Goal: Navigation & Orientation: Find specific page/section

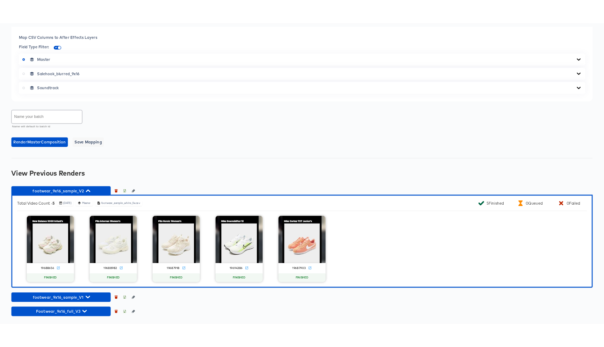
scroll to position [281, 0]
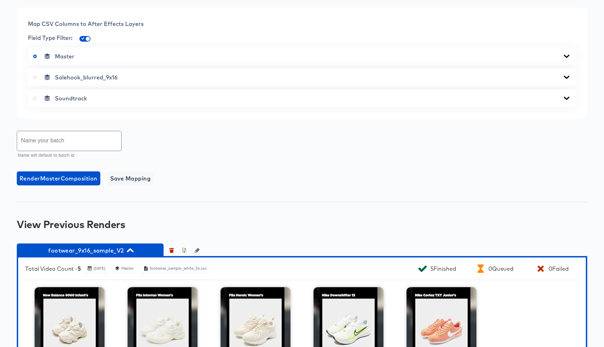
click at [565, 56] on icon at bounding box center [567, 56] width 6 height 3
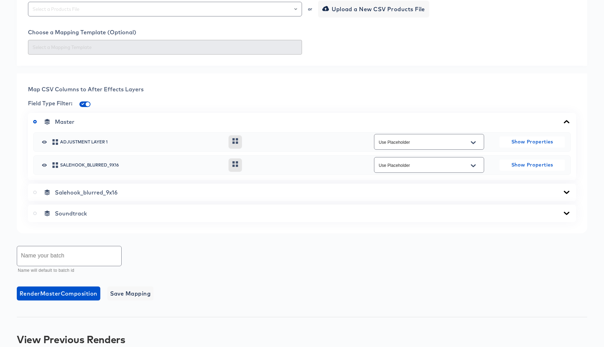
scroll to position [212, 0]
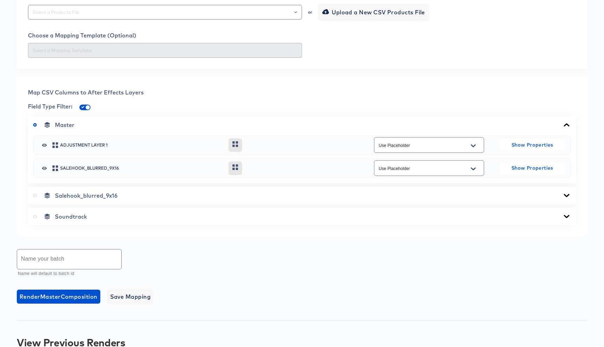
click at [115, 196] on span "Salehook_blurred_9x16" at bounding box center [86, 195] width 63 height 7
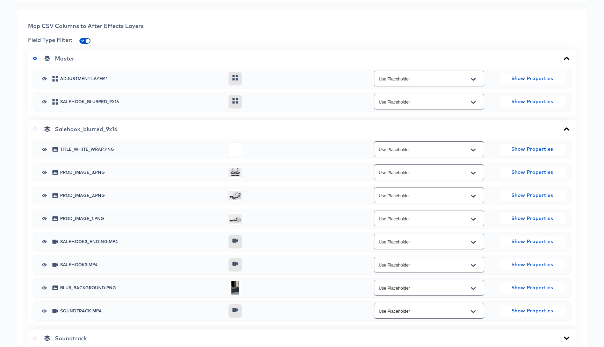
scroll to position [293, 0]
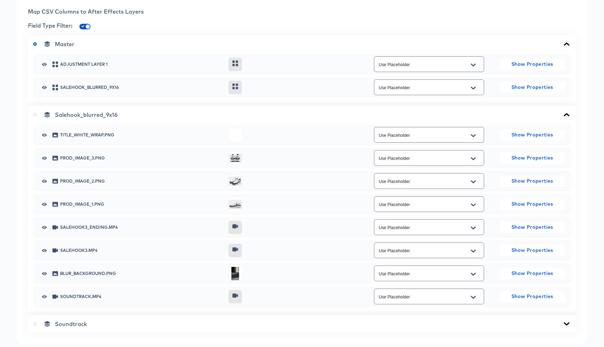
click at [237, 85] on icon at bounding box center [235, 87] width 8 height 6
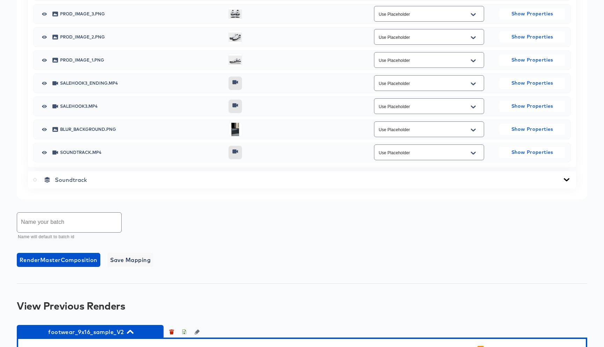
scroll to position [439, 0]
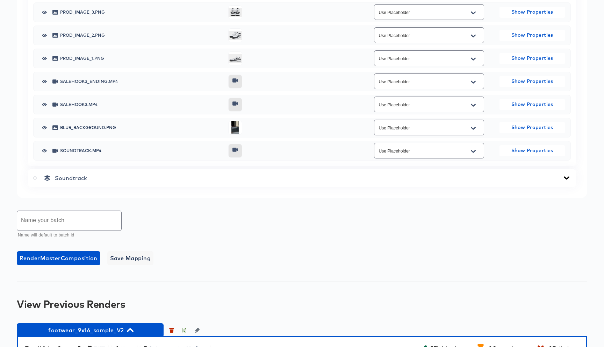
click at [138, 179] on div "Soundtrack" at bounding box center [301, 177] width 537 height 7
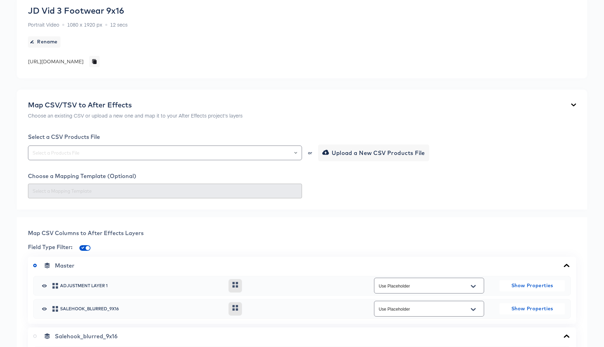
scroll to position [53, 0]
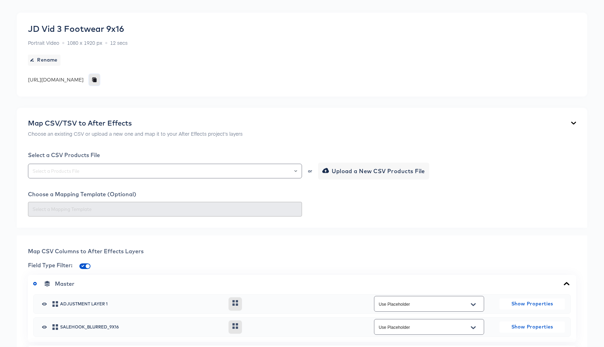
click at [96, 80] on icon "button" at bounding box center [94, 80] width 3 height 4
click at [84, 80] on div "https://dynamo-video-projects.s3.eu-west-1.amazonaws.com/production/projects/co…" at bounding box center [56, 79] width 56 height 7
copy div "https://dynamo-video-projects.s3.eu-west-1.amazonaws.com/production/projects/co…"
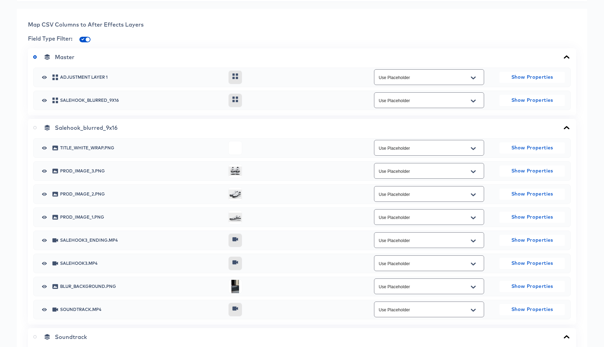
scroll to position [282, 0]
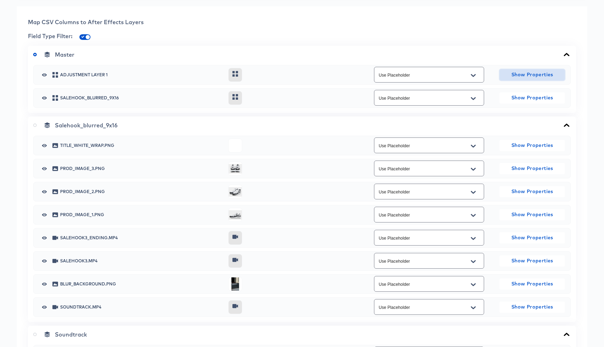
click at [523, 73] on span "Show Properties" at bounding box center [532, 74] width 60 height 9
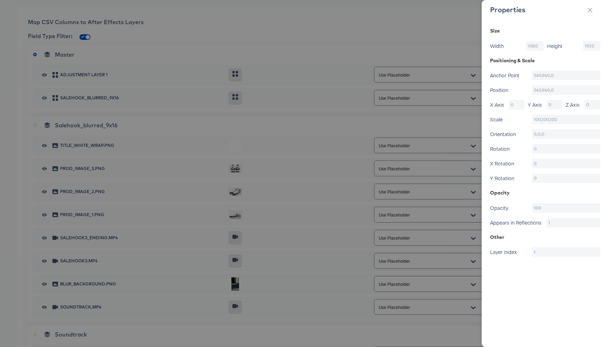
click at [294, 89] on div at bounding box center [302, 173] width 604 height 347
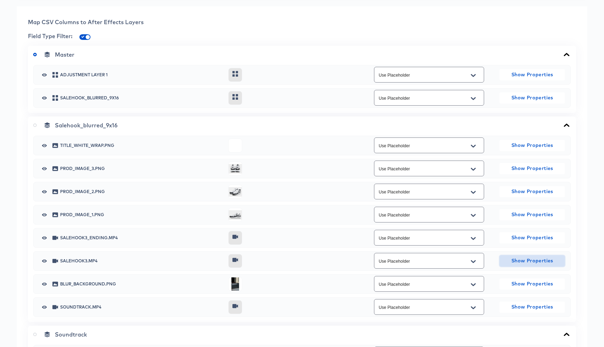
click at [531, 260] on span "Show Properties" at bounding box center [532, 260] width 60 height 9
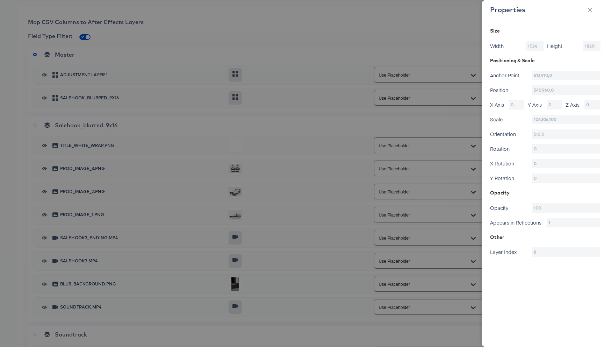
click at [282, 167] on div at bounding box center [302, 173] width 604 height 347
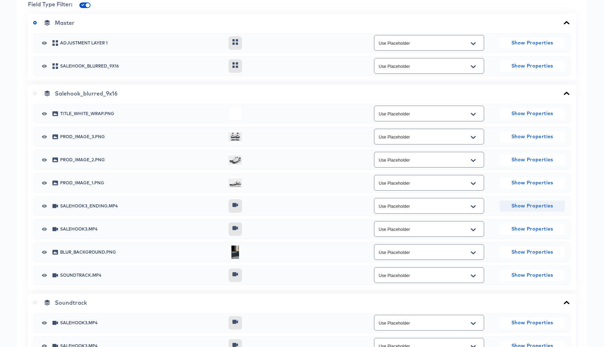
scroll to position [281, 0]
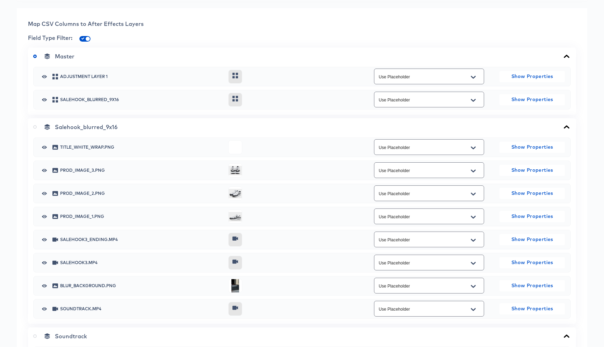
click at [236, 73] on icon at bounding box center [235, 76] width 8 height 6
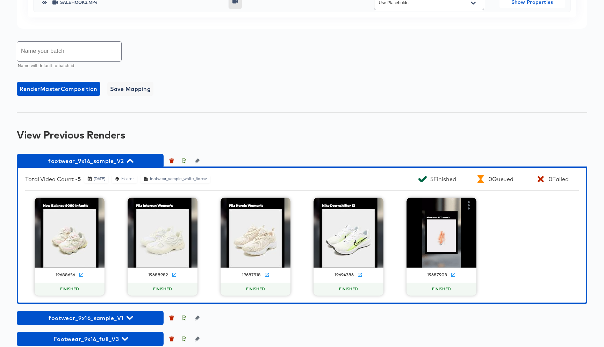
scroll to position [667, 0]
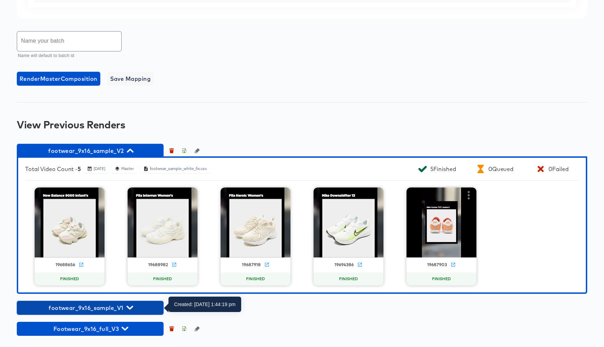
click at [129, 308] on icon "button" at bounding box center [130, 307] width 7 height 4
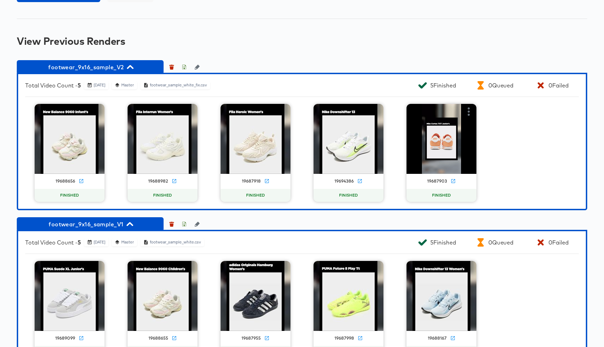
scroll to position [803, 0]
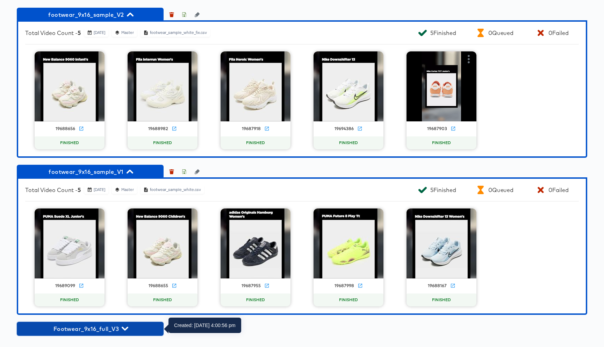
click at [127, 328] on icon "button" at bounding box center [125, 328] width 7 height 4
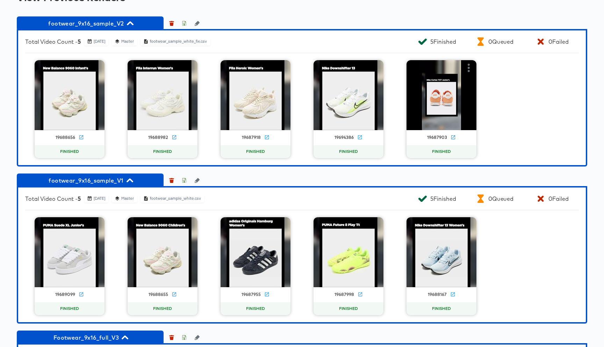
scroll to position [782, 0]
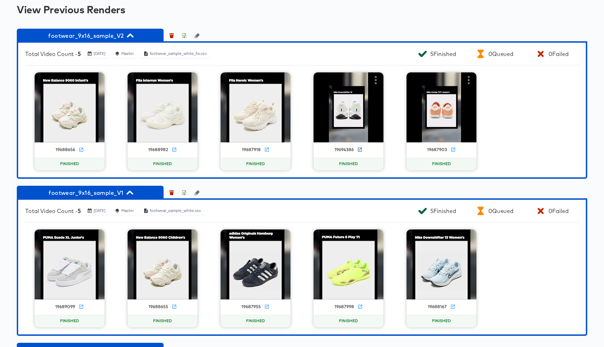
click at [358, 148] on icon at bounding box center [360, 149] width 4 height 4
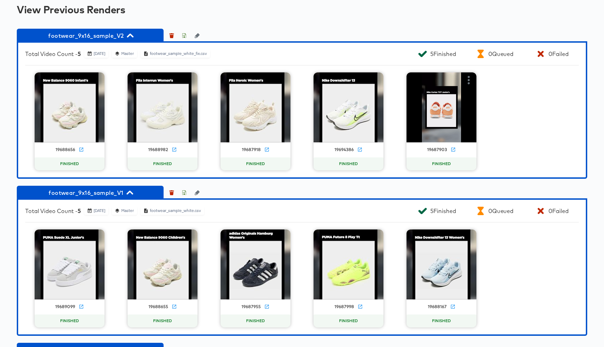
click at [238, 13] on div "View Previous Renders" at bounding box center [302, 9] width 570 height 11
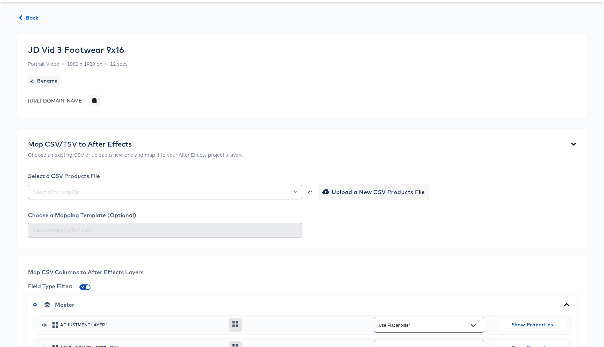
scroll to position [0, 0]
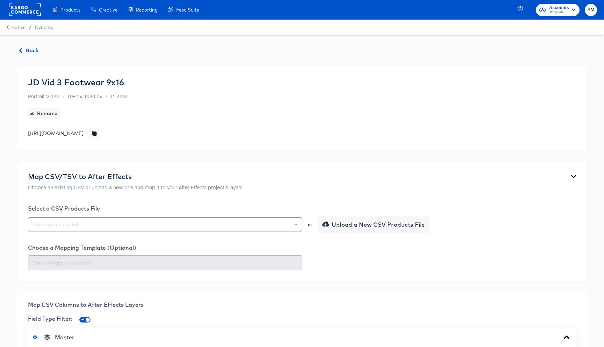
click at [29, 50] on span "Back" at bounding box center [29, 50] width 19 height 9
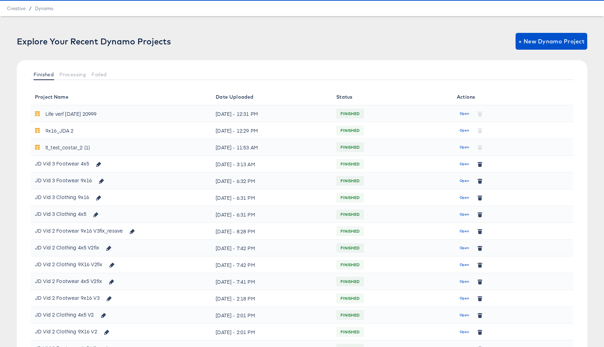
scroll to position [23, 0]
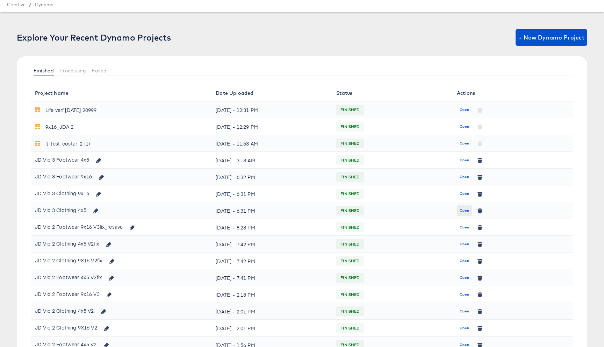
click at [463, 213] on span "Open" at bounding box center [464, 210] width 9 height 6
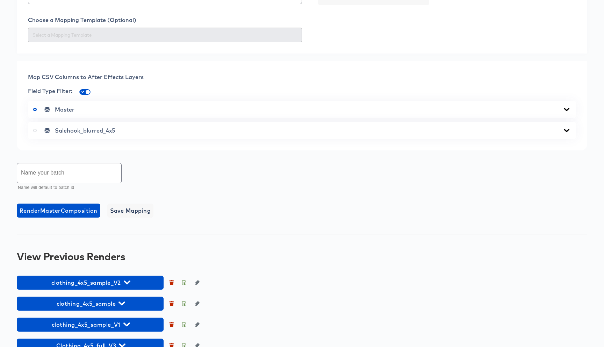
scroll to position [244, 0]
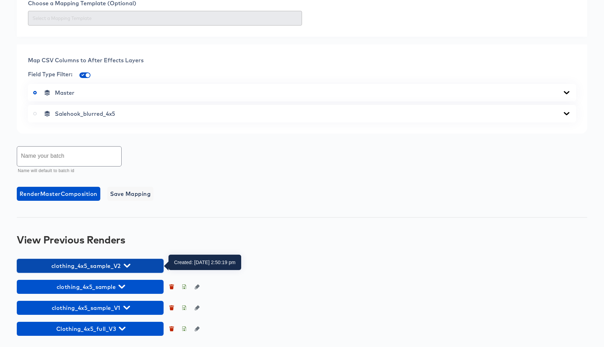
click at [127, 265] on icon "button" at bounding box center [127, 265] width 7 height 7
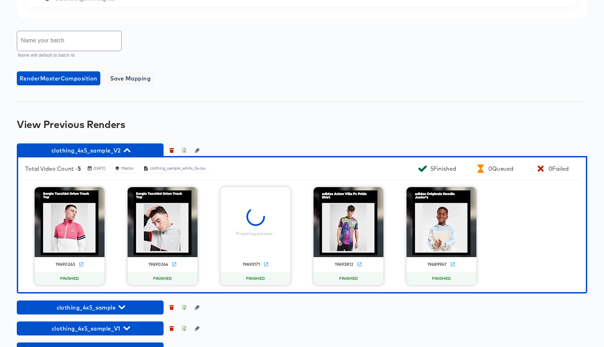
scroll to position [380, 0]
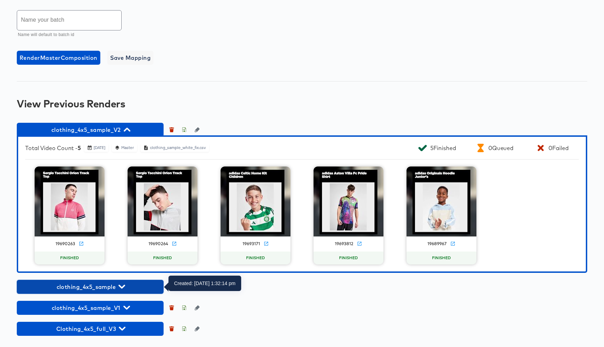
click at [124, 287] on icon "button" at bounding box center [121, 286] width 7 height 7
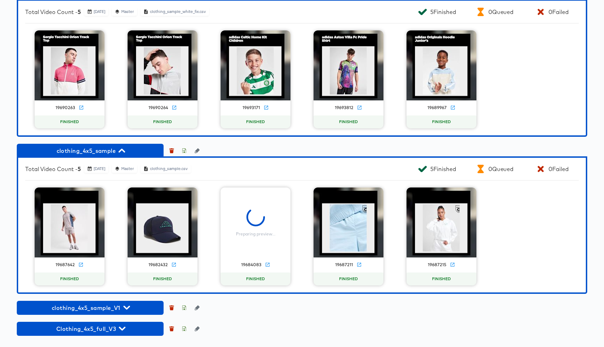
scroll to position [491, 0]
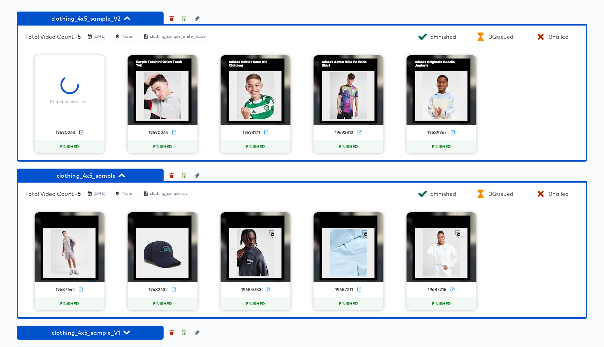
click at [81, 133] on icon at bounding box center [81, 132] width 5 height 5
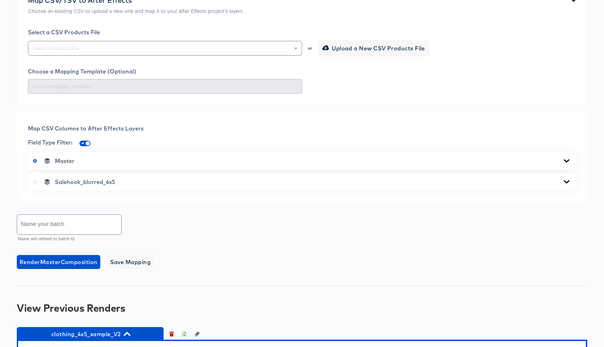
scroll to position [0, 0]
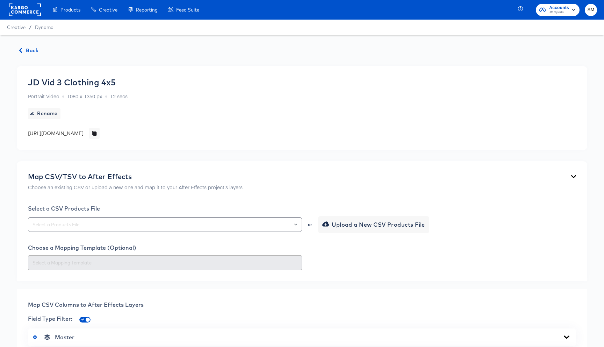
click at [32, 50] on span "Back" at bounding box center [29, 50] width 19 height 9
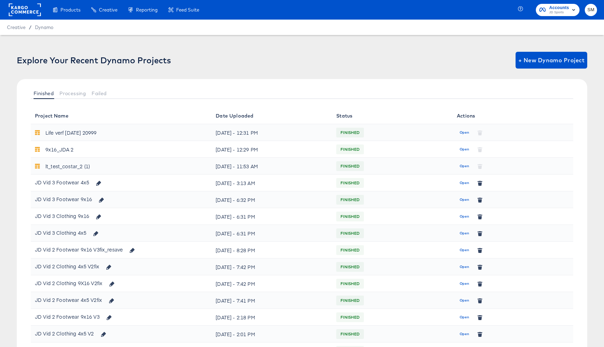
click at [23, 11] on rect at bounding box center [25, 9] width 32 height 13
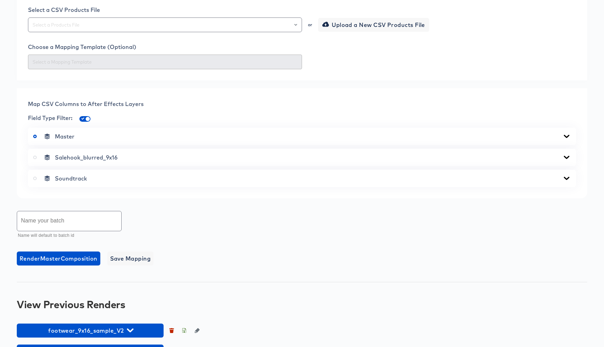
scroll to position [242, 0]
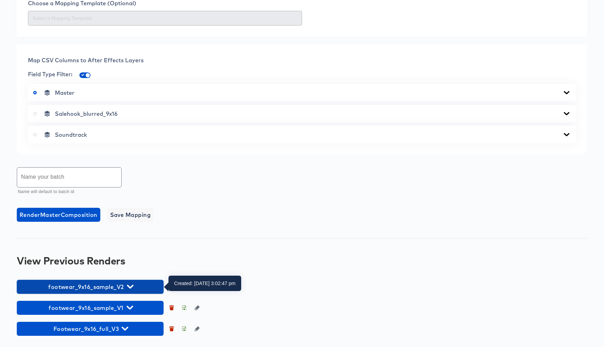
click at [130, 284] on icon "button" at bounding box center [130, 286] width 7 height 7
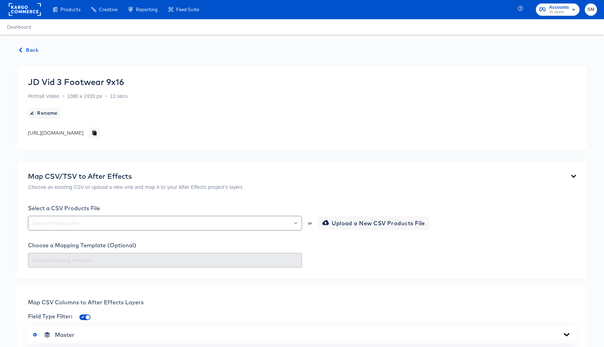
scroll to position [0, 0]
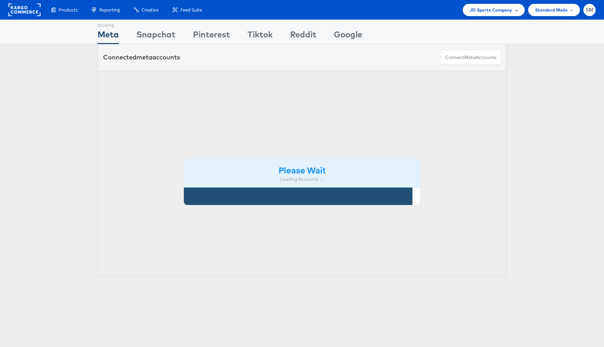
click at [493, 8] on span "JD Sports Company" at bounding box center [491, 9] width 43 height 7
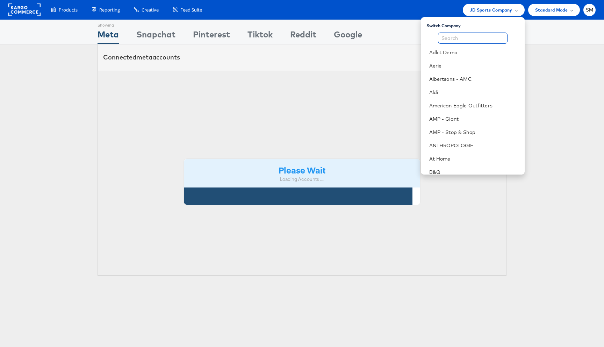
click at [479, 38] on input "text" at bounding box center [473, 38] width 70 height 11
type input "a"
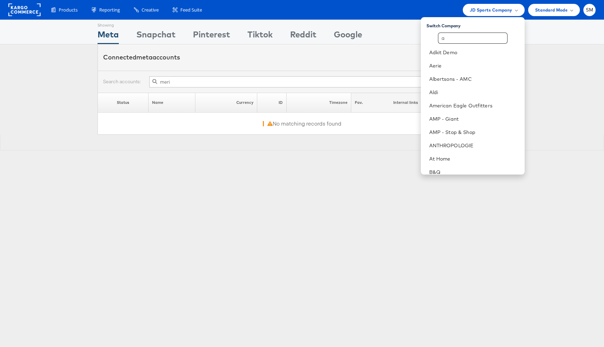
type input "meri"
click at [479, 38] on input "a" at bounding box center [473, 38] width 70 height 11
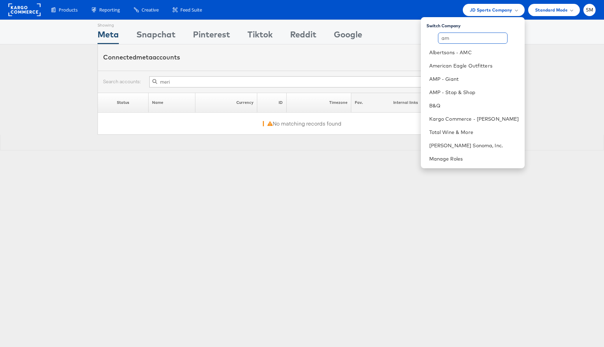
type input "a"
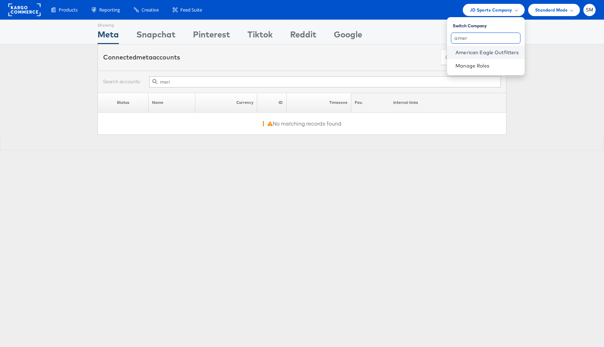
type input "amer"
click at [489, 49] on link "American Eagle Outfitters" at bounding box center [486, 52] width 63 height 7
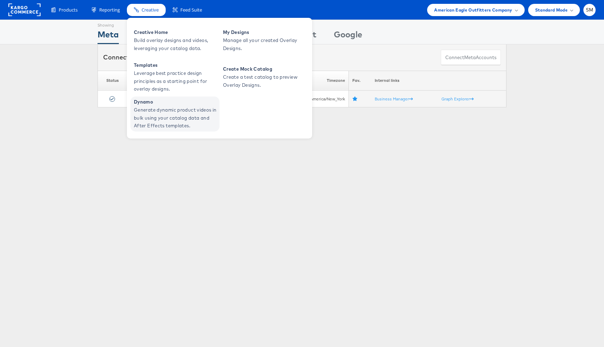
click at [147, 111] on span "Generate dynamic product videos in bulk using your catalog data and After Effec…" at bounding box center [176, 118] width 84 height 24
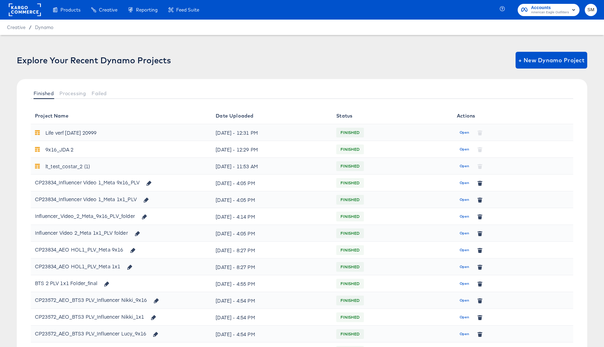
click at [172, 181] on div "CP23834_Influencer Video 1_Meta 9x16_PLV" at bounding box center [121, 182] width 172 height 12
click at [462, 183] on span "Open" at bounding box center [464, 183] width 9 height 6
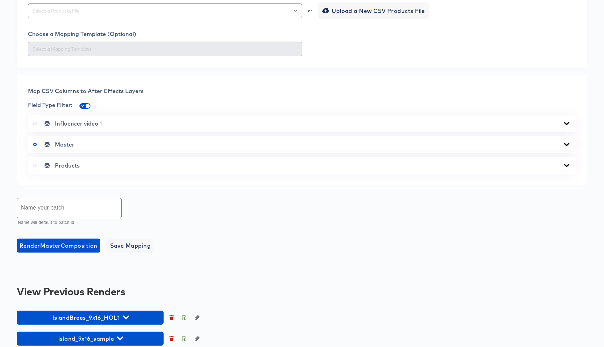
scroll to position [223, 0]
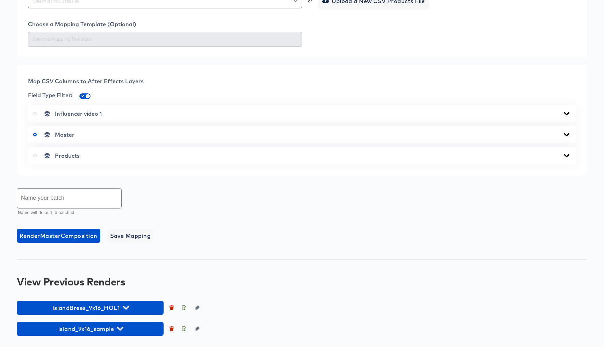
click at [565, 135] on icon at bounding box center [566, 135] width 8 height 6
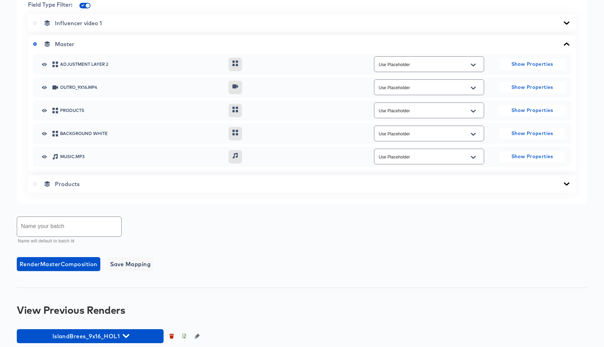
scroll to position [342, 0]
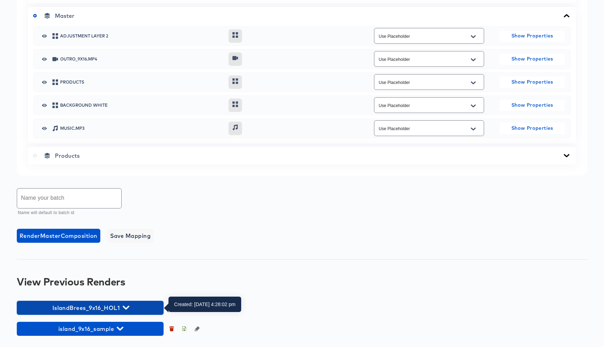
drag, startPoint x: 127, startPoint y: 306, endPoint x: 164, endPoint y: 278, distance: 46.8
click at [128, 306] on icon "button" at bounding box center [126, 307] width 7 height 4
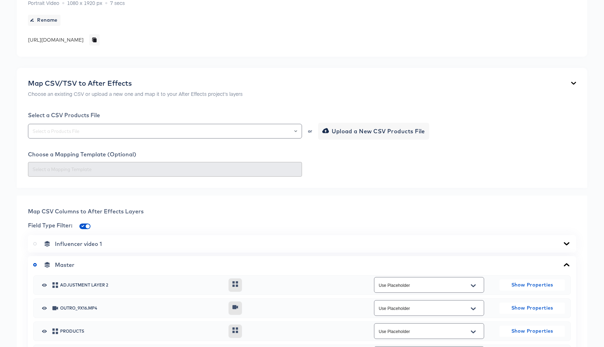
scroll to position [107, 0]
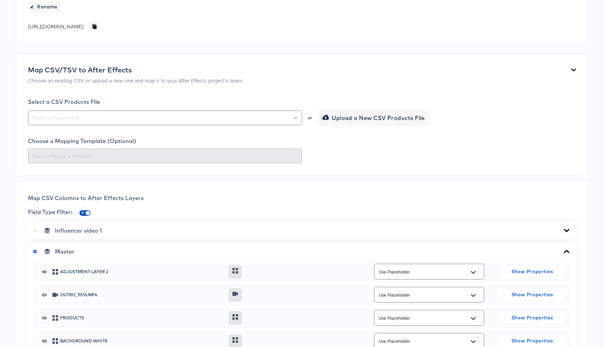
click at [570, 230] on icon at bounding box center [566, 231] width 8 height 6
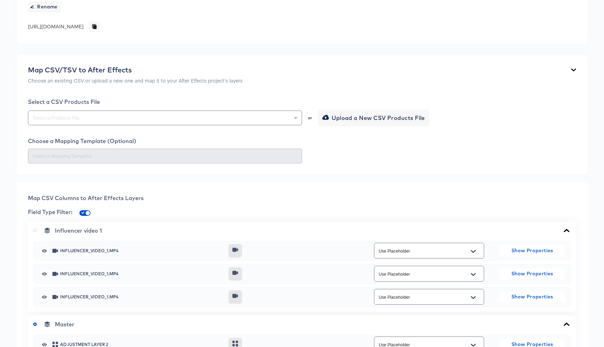
scroll to position [107, 0]
click at [235, 249] on icon at bounding box center [235, 249] width 6 height 4
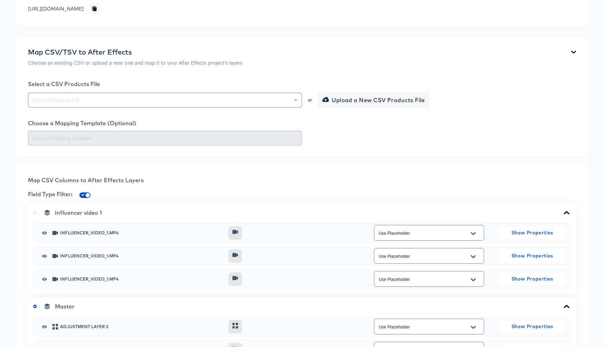
scroll to position [126, 0]
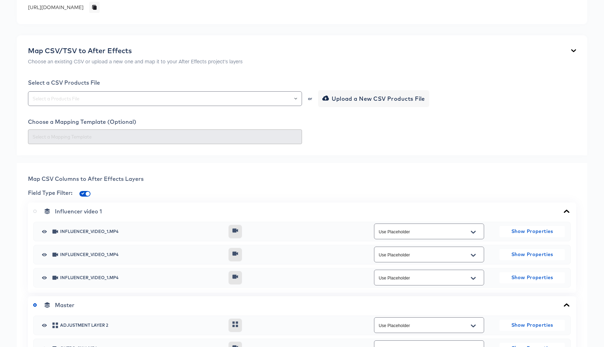
click at [237, 255] on icon at bounding box center [235, 254] width 8 height 6
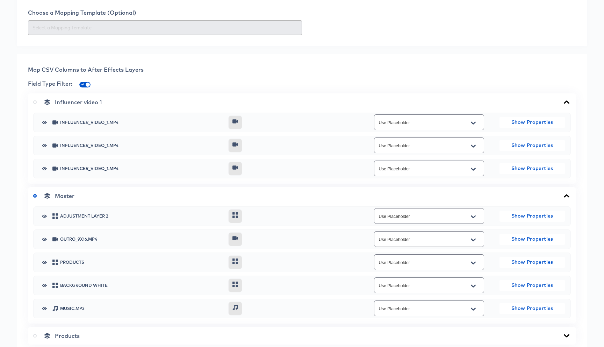
scroll to position [236, 0]
click at [238, 263] on icon at bounding box center [235, 261] width 8 height 6
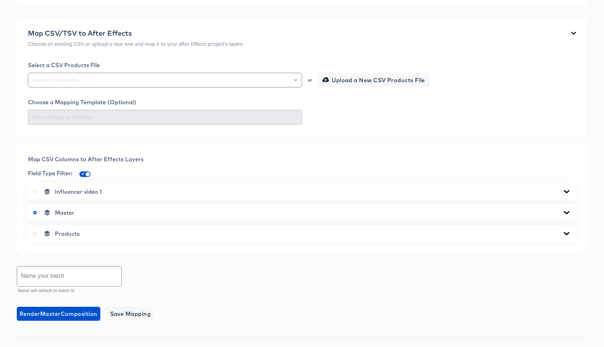
scroll to position [145, 0]
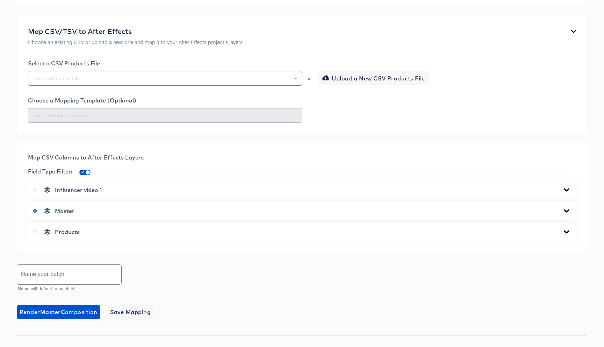
click at [565, 210] on icon at bounding box center [567, 210] width 6 height 3
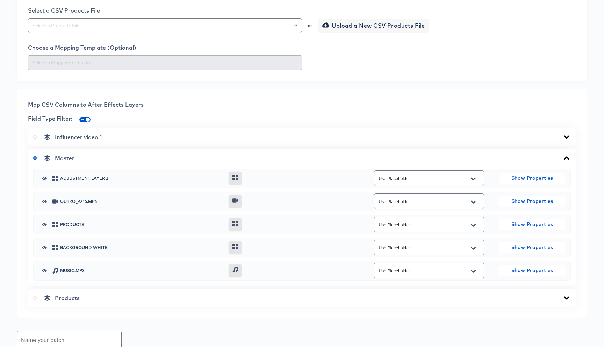
scroll to position [228, 0]
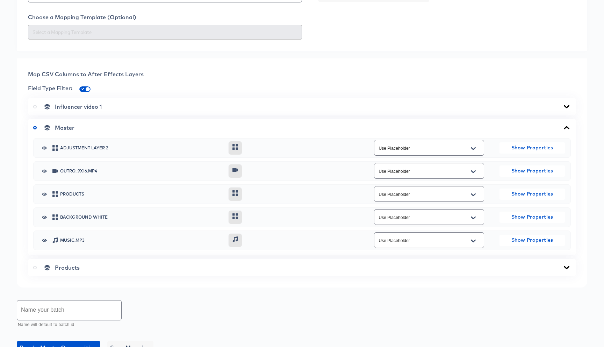
drag, startPoint x: 564, startPoint y: 266, endPoint x: 471, endPoint y: 268, distance: 93.0
click at [564, 266] on icon at bounding box center [567, 267] width 6 height 3
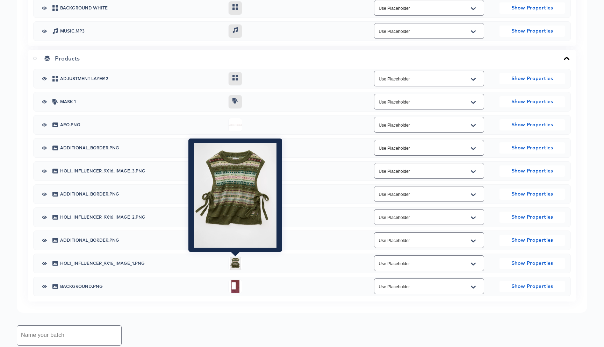
scroll to position [438, 0]
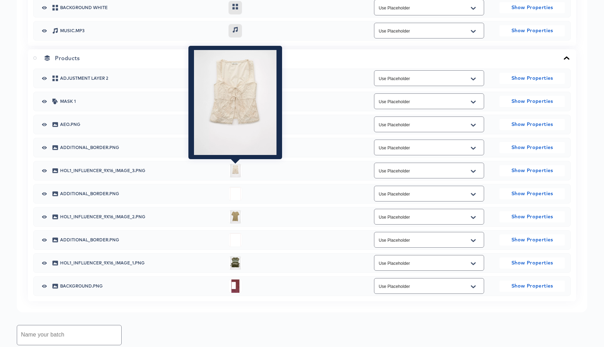
click at [237, 170] on div at bounding box center [235, 171] width 13 height 14
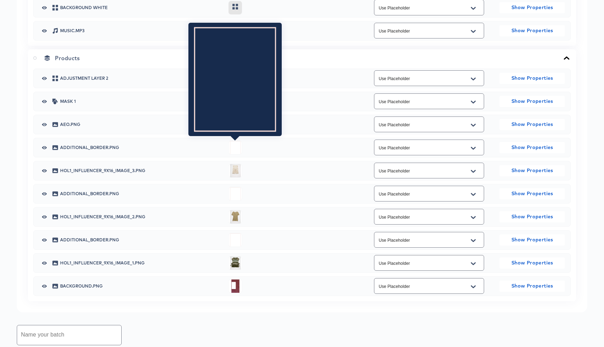
click at [232, 145] on div at bounding box center [235, 148] width 13 height 14
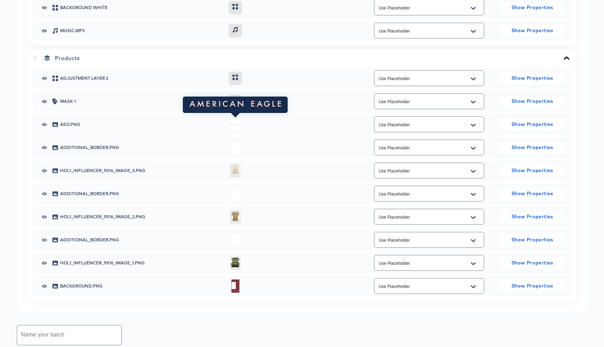
click at [236, 124] on div at bounding box center [235, 125] width 13 height 14
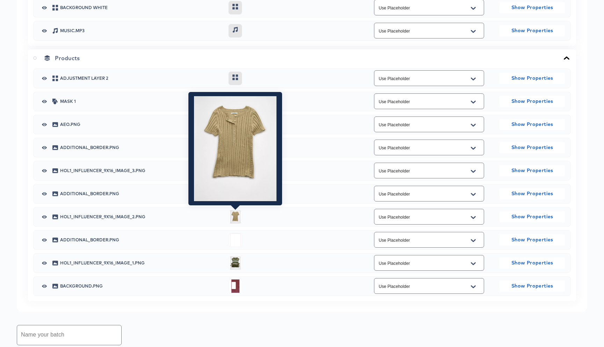
click at [232, 214] on div at bounding box center [235, 217] width 13 height 14
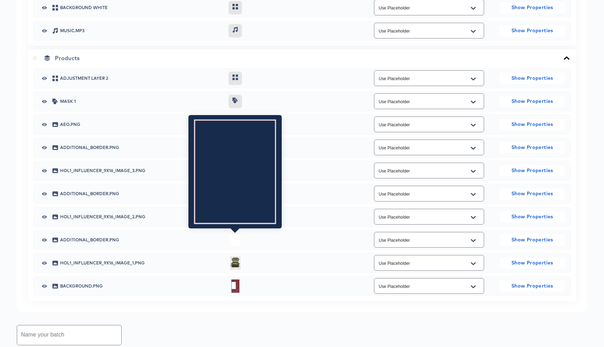
click at [234, 239] on div at bounding box center [235, 240] width 13 height 14
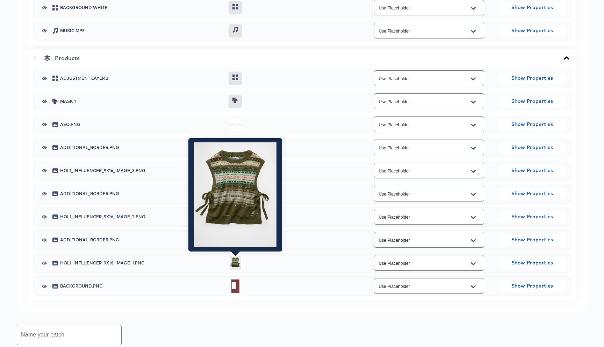
click at [234, 259] on div at bounding box center [235, 263] width 13 height 14
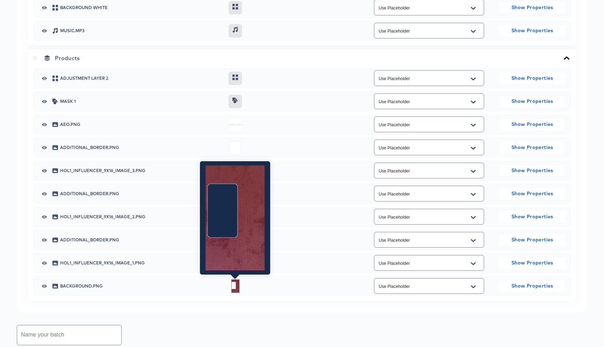
click at [235, 282] on div at bounding box center [235, 286] width 13 height 14
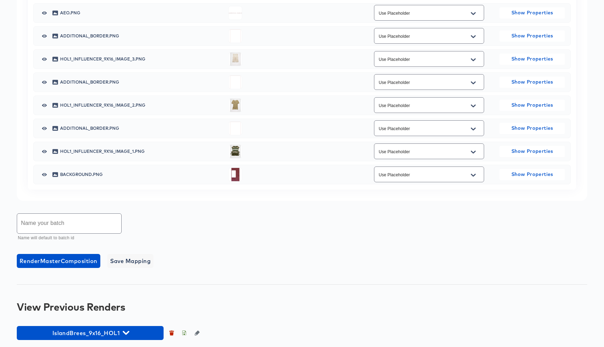
scroll to position [574, 0]
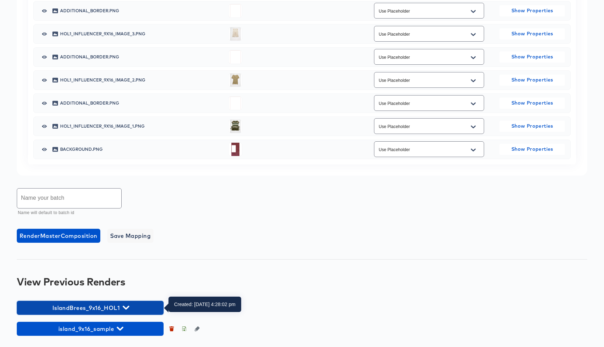
click at [126, 306] on icon "button" at bounding box center [126, 307] width 7 height 7
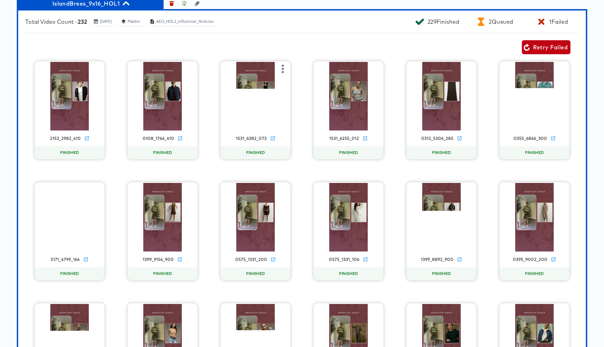
scroll to position [852, 0]
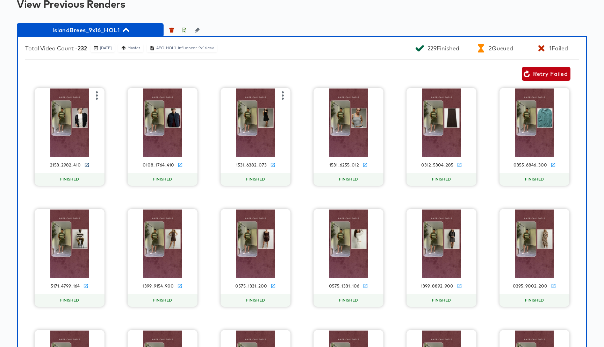
click at [85, 164] on icon at bounding box center [86, 164] width 5 height 5
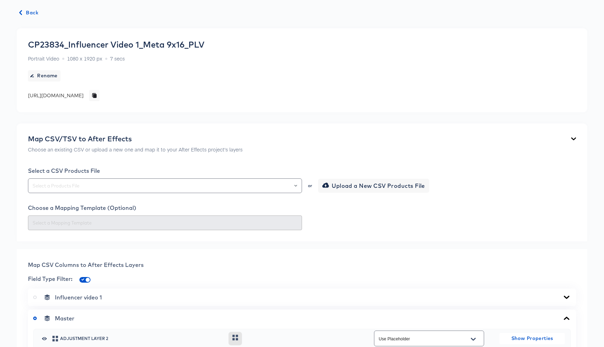
scroll to position [0, 0]
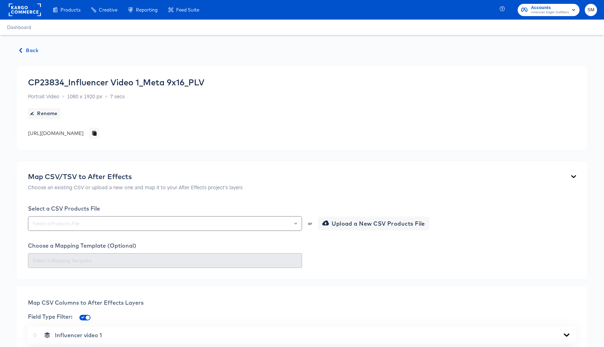
click at [31, 14] on rect at bounding box center [25, 9] width 32 height 13
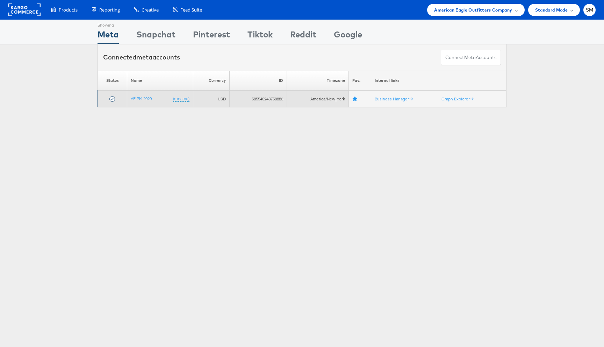
click at [261, 99] on td "585540248758886" at bounding box center [257, 99] width 57 height 17
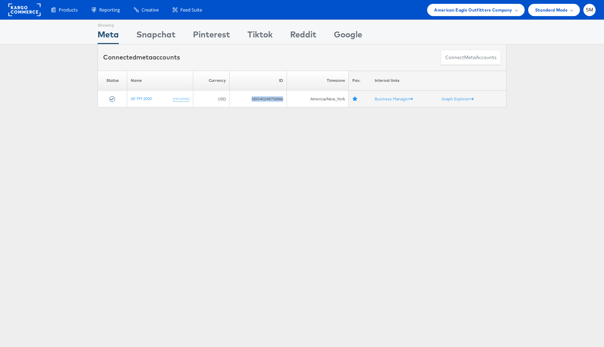
copy td "585540248758886"
click at [21, 12] on rect at bounding box center [24, 9] width 32 height 13
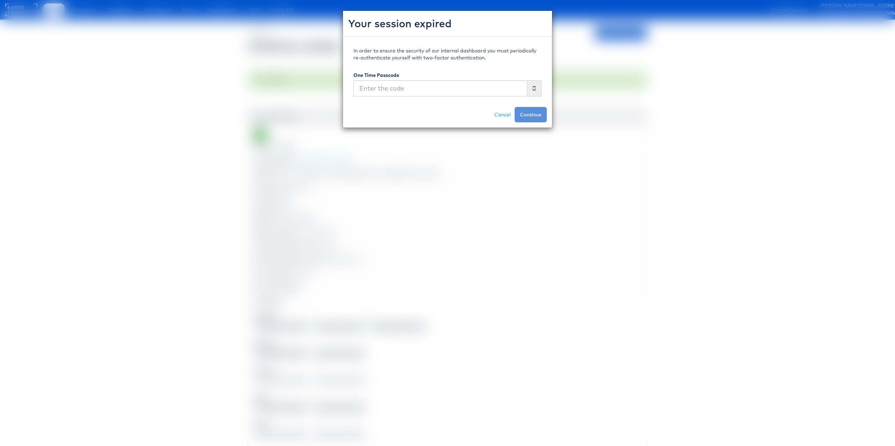
scroll to position [548, 0]
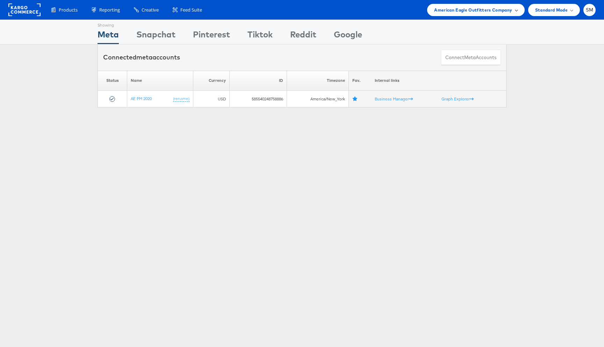
click at [485, 8] on span "American Eagle Outfitters Company" at bounding box center [473, 9] width 78 height 7
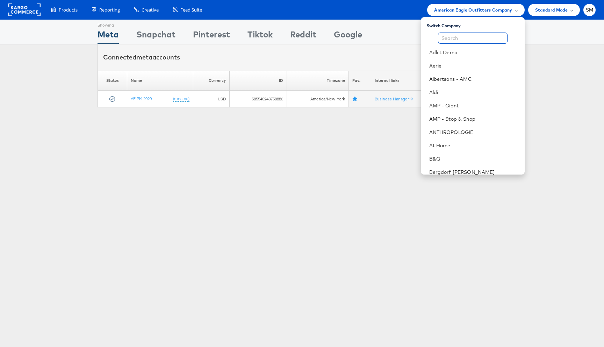
click at [456, 37] on input "text" at bounding box center [473, 38] width 70 height 11
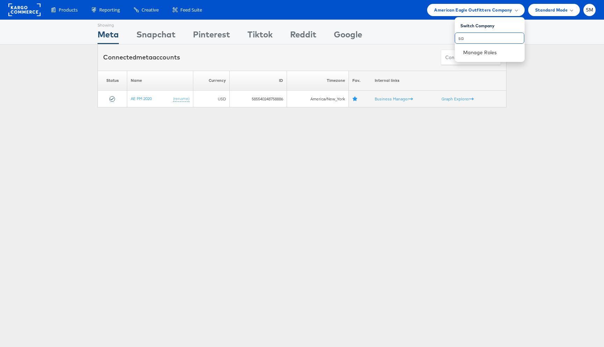
type input "s"
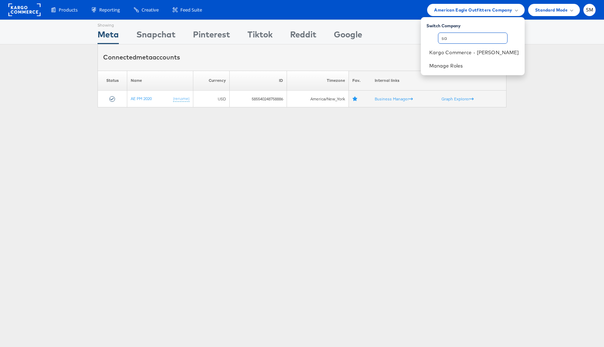
type input "s"
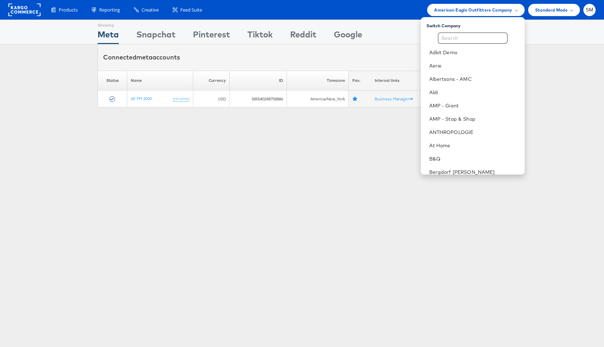
click at [243, 228] on div "Showing Meta Showing [GEOGRAPHIC_DATA] Showing Pinterest Showing Tiktok Showing…" at bounding box center [302, 194] width 604 height 349
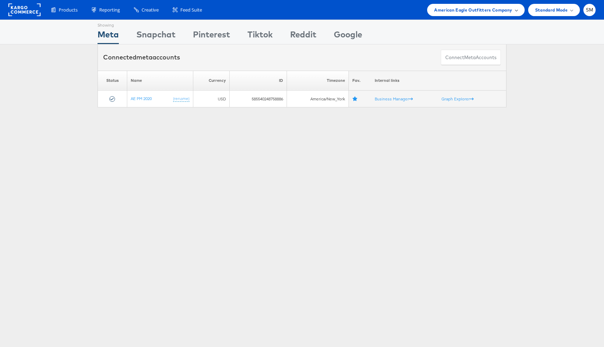
click at [451, 10] on span "American Eagle Outfitters Company" at bounding box center [473, 9] width 78 height 7
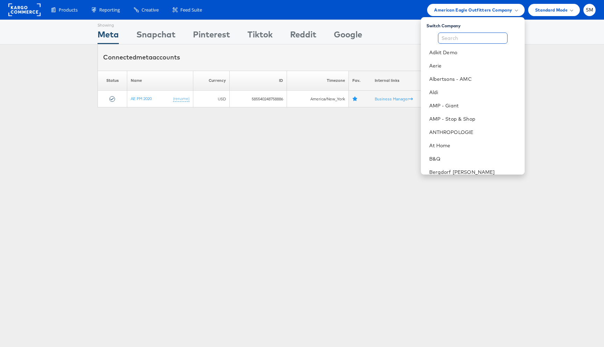
click at [448, 38] on input "text" at bounding box center [473, 38] width 70 height 11
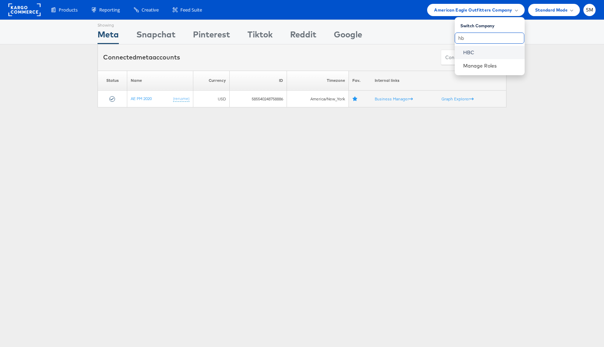
type input "hb"
click at [470, 51] on link "HBC" at bounding box center [491, 52] width 56 height 7
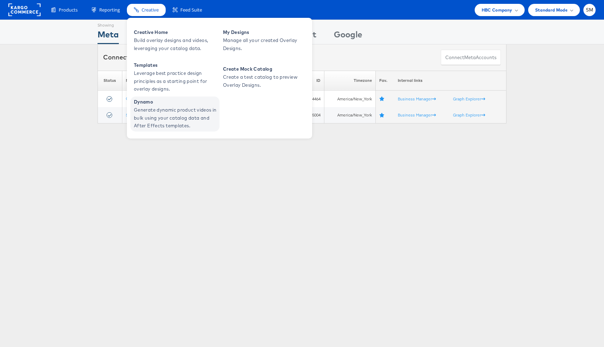
click at [156, 103] on span "Dynamo" at bounding box center [176, 102] width 84 height 8
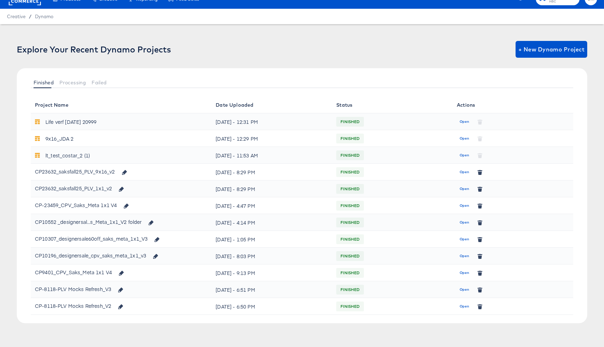
scroll to position [14, 0]
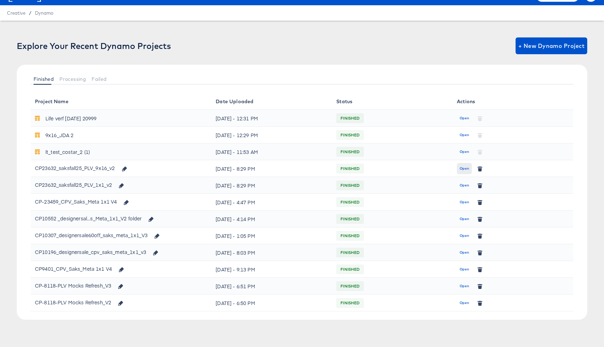
click at [461, 168] on span "Open" at bounding box center [464, 168] width 9 height 6
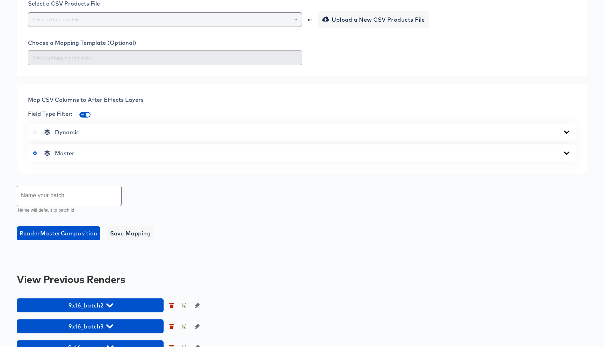
scroll to position [244, 0]
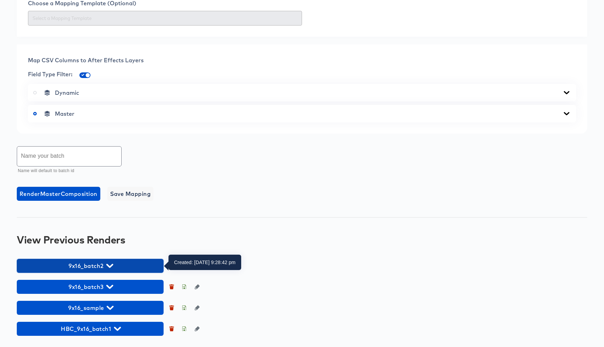
drag, startPoint x: 111, startPoint y: 265, endPoint x: 157, endPoint y: 240, distance: 52.5
click at [111, 265] on icon "button" at bounding box center [109, 265] width 7 height 7
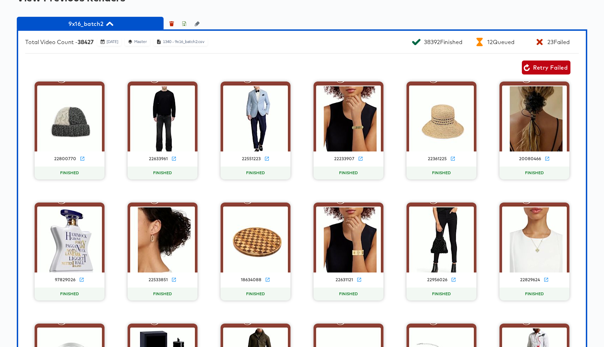
scroll to position [525, 0]
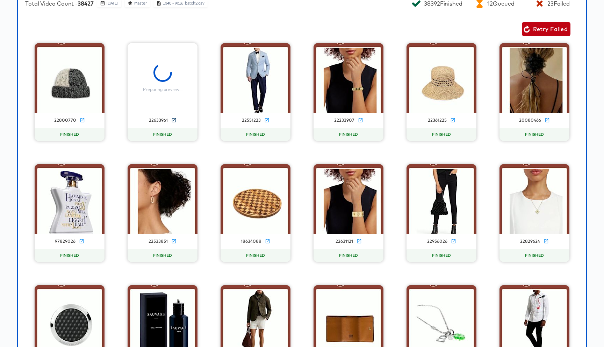
click at [173, 119] on icon at bounding box center [173, 119] width 5 height 5
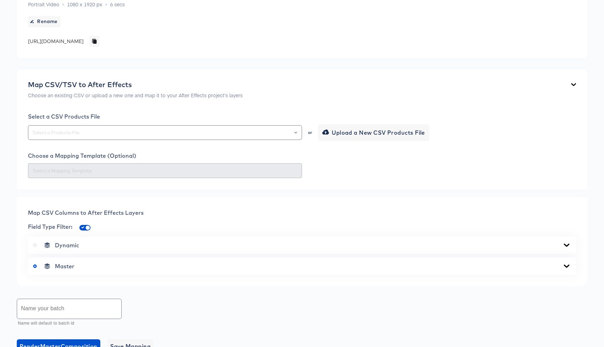
scroll to position [0, 0]
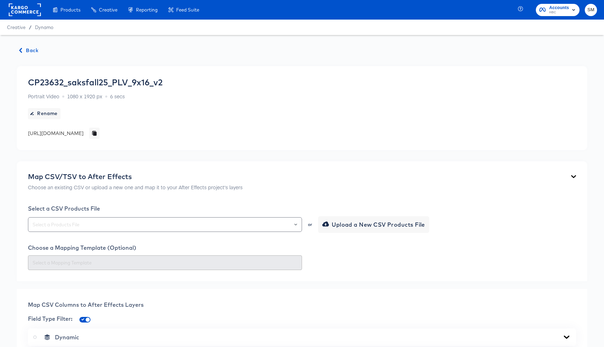
click at [36, 11] on rect at bounding box center [25, 9] width 32 height 13
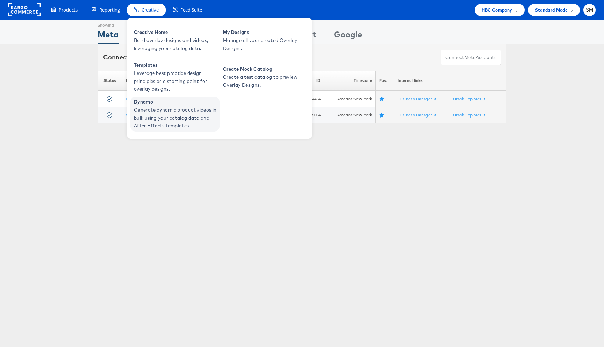
drag, startPoint x: 167, startPoint y: 111, endPoint x: 184, endPoint y: 105, distance: 17.8
click at [167, 111] on span "Generate dynamic product videos in bulk using your catalog data and After Effec…" at bounding box center [176, 118] width 84 height 24
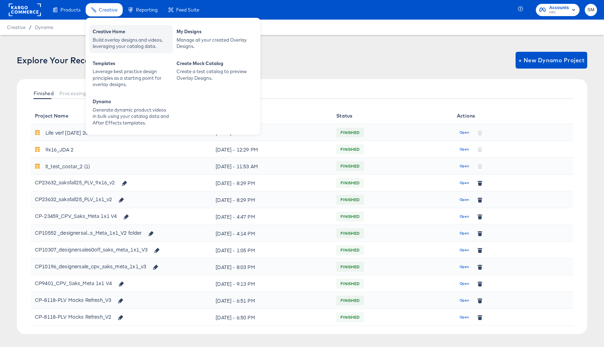
click at [106, 40] on div "Build overlay designs and videos, leveraging your catalog data." at bounding box center [131, 43] width 77 height 13
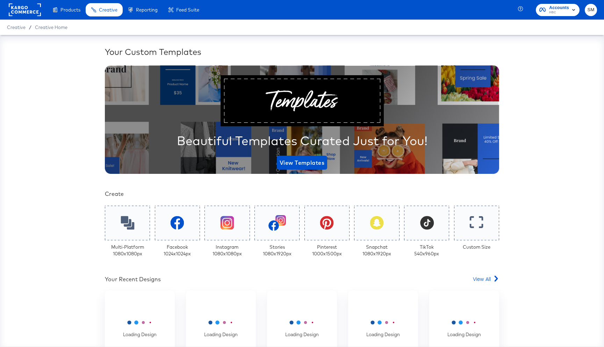
scroll to position [74, 0]
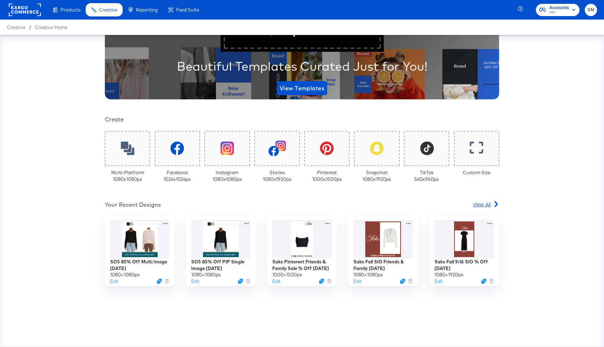
click at [485, 206] on span "View All" at bounding box center [482, 204] width 18 height 7
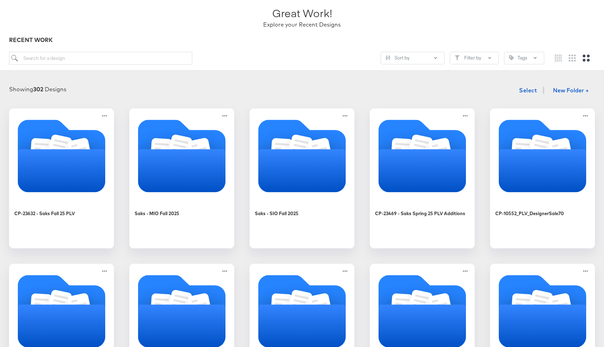
scroll to position [68, 0]
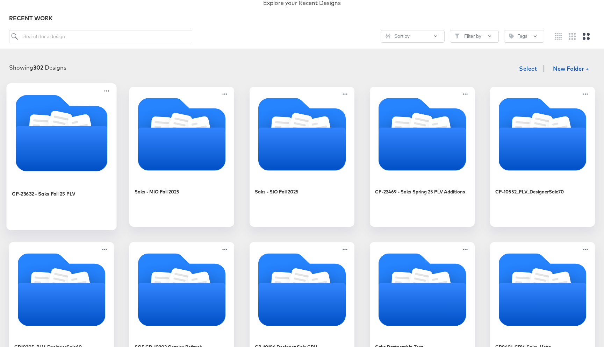
click at [101, 185] on div "CP-23632 - Saks Fall 25 PLV" at bounding box center [61, 202] width 99 height 45
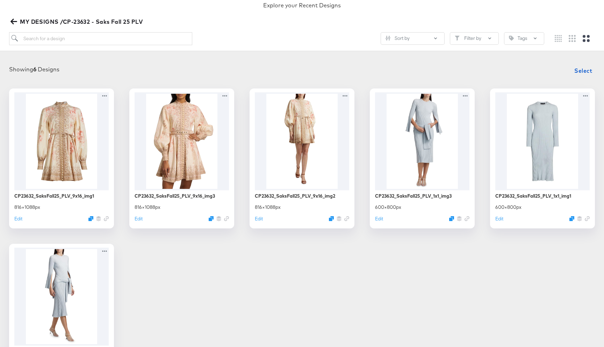
scroll to position [59, 0]
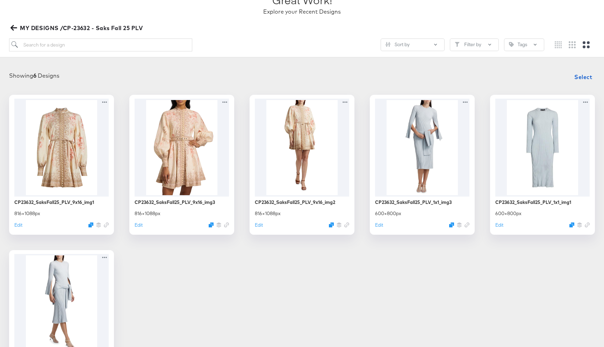
click at [11, 27] on icon "button" at bounding box center [13, 28] width 7 height 6
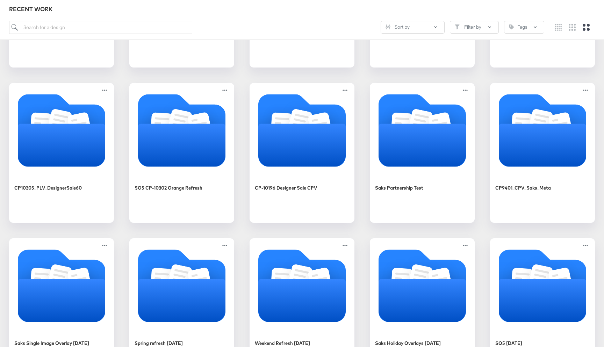
scroll to position [227, 0]
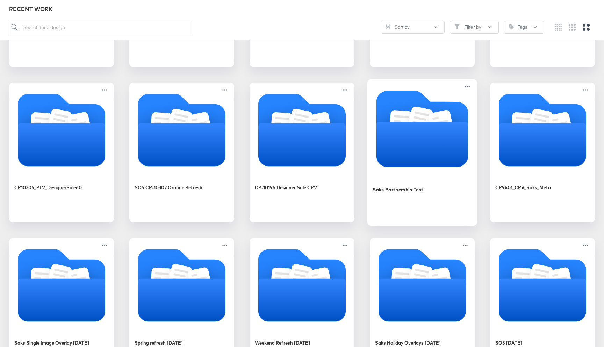
click at [416, 115] on icon "Folder" at bounding box center [420, 120] width 26 height 29
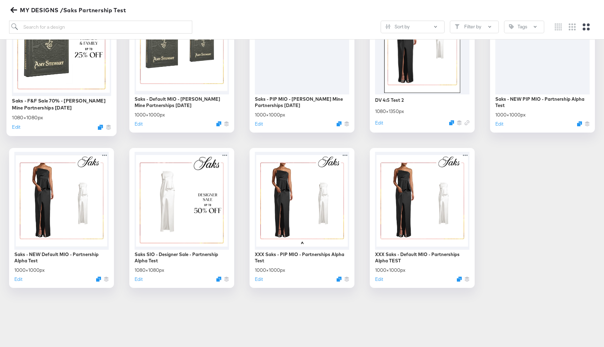
scroll to position [163, 0]
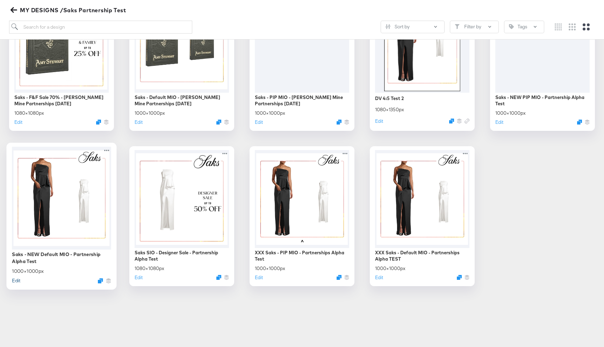
click at [17, 281] on button "Edit" at bounding box center [16, 280] width 8 height 7
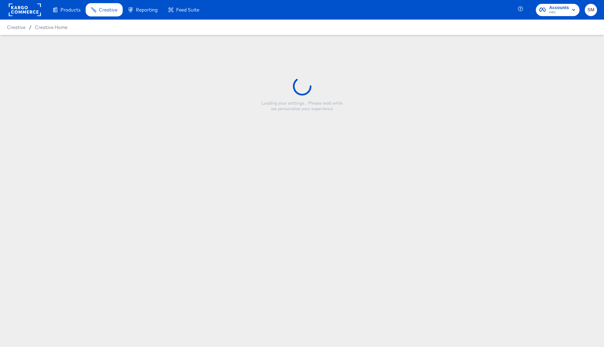
type input "Saks - NEW Default MIO - Partnership Alpha Test"
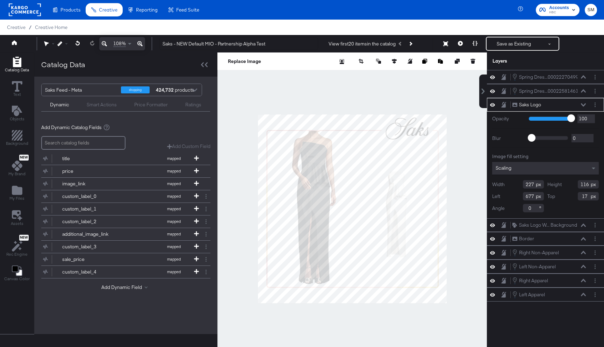
click at [441, 92] on div at bounding box center [351, 208] width 269 height 312
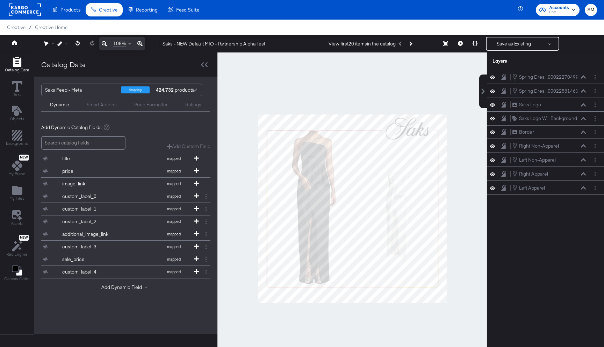
click at [428, 100] on div at bounding box center [351, 208] width 269 height 312
click at [405, 91] on div at bounding box center [351, 208] width 269 height 312
click at [567, 107] on div "Saks Logo Saks Logo" at bounding box center [549, 104] width 74 height 7
click at [528, 106] on div "Saks Logo" at bounding box center [530, 104] width 22 height 7
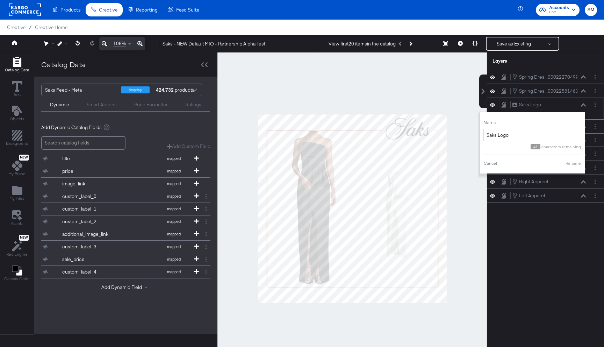
click at [557, 104] on div "Saks Logo Saks Logo" at bounding box center [549, 104] width 74 height 7
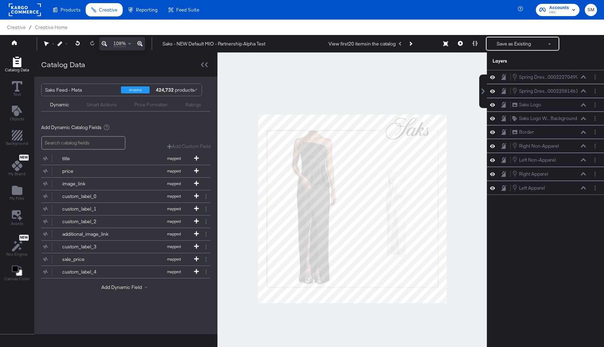
click at [439, 99] on div at bounding box center [351, 208] width 269 height 312
click at [421, 107] on div at bounding box center [351, 208] width 269 height 312
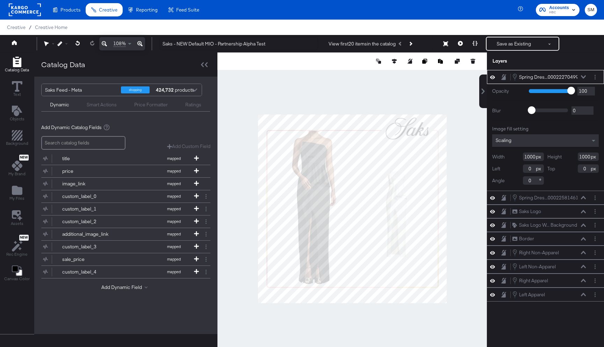
click at [433, 97] on div at bounding box center [351, 208] width 269 height 312
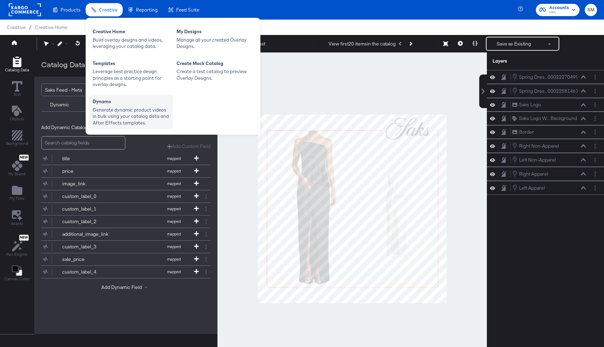
click at [116, 109] on div "Generate dynamic product videos in bulk using your catalog data and After Effec…" at bounding box center [131, 117] width 77 height 20
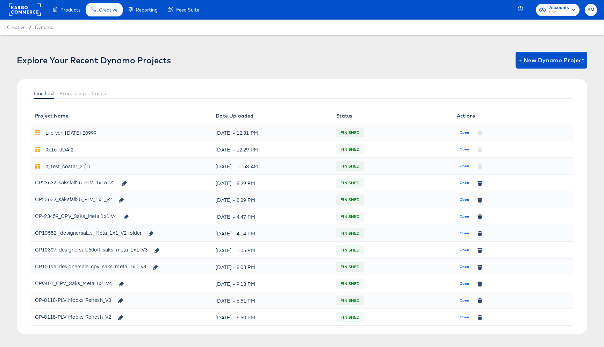
scroll to position [14, 0]
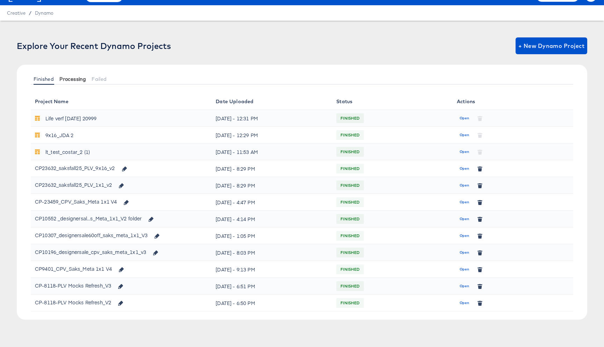
click at [70, 79] on span "Processing" at bounding box center [72, 79] width 27 height 6
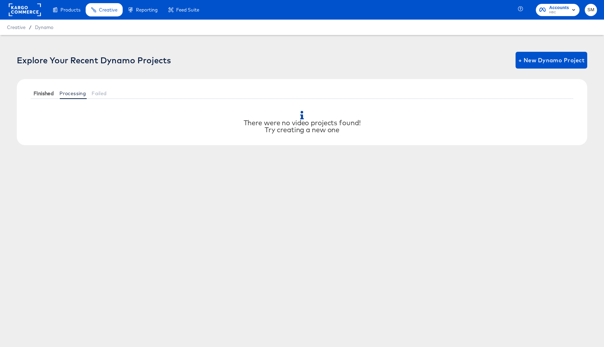
click at [47, 93] on span "Finished" at bounding box center [44, 94] width 20 height 6
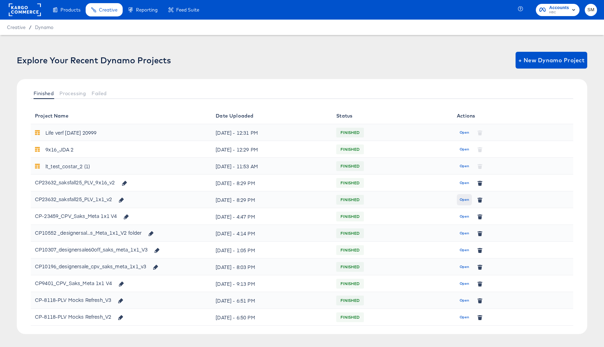
click at [462, 198] on span "Open" at bounding box center [464, 199] width 9 height 6
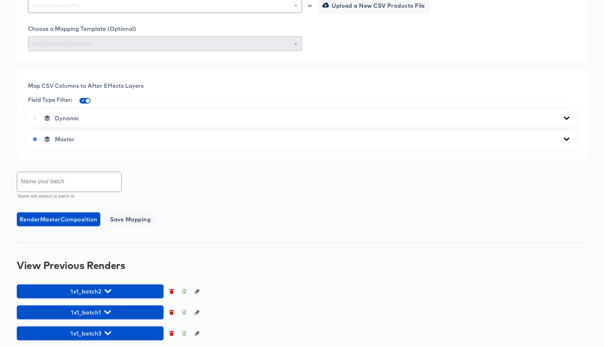
scroll to position [244, 0]
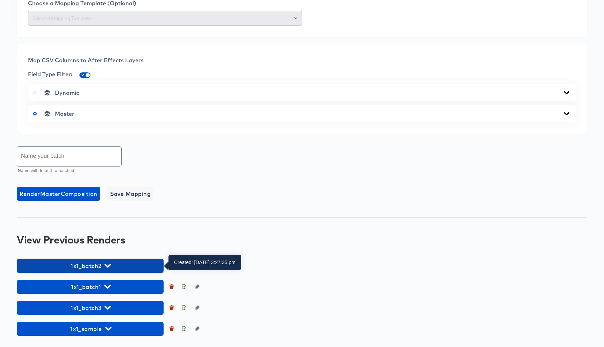
click at [110, 261] on span "1x1_batch2" at bounding box center [90, 266] width 140 height 10
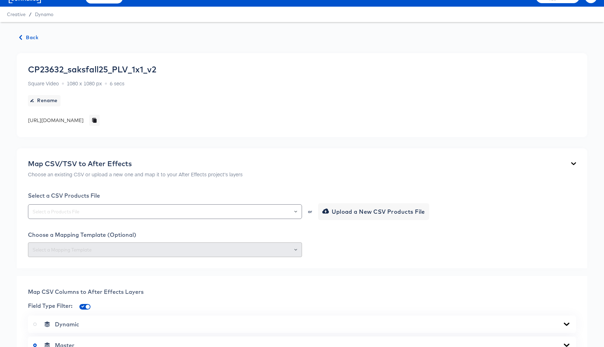
scroll to position [0, 0]
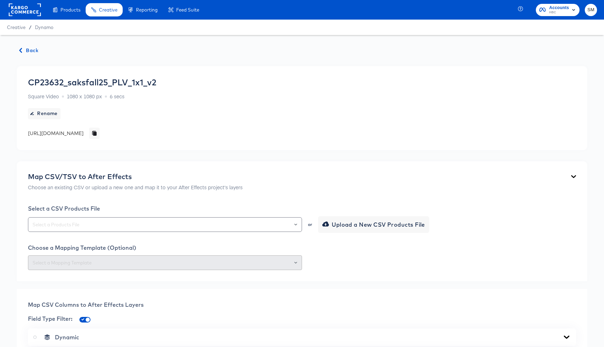
click at [36, 51] on span "Back" at bounding box center [29, 50] width 19 height 9
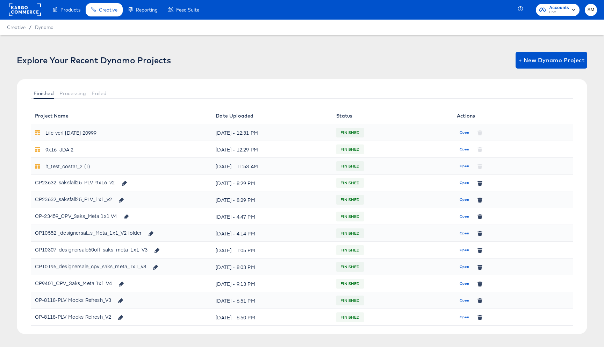
click at [464, 263] on span "Open" at bounding box center [464, 266] width 9 height 6
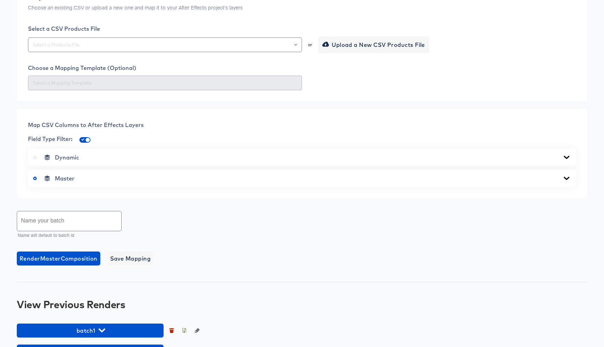
scroll to position [223, 0]
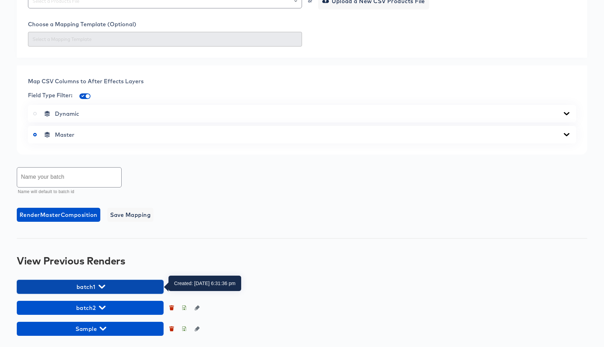
click at [100, 286] on icon "button" at bounding box center [102, 286] width 7 height 4
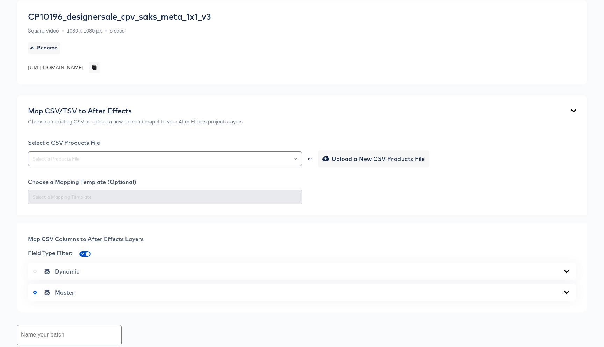
scroll to position [0, 0]
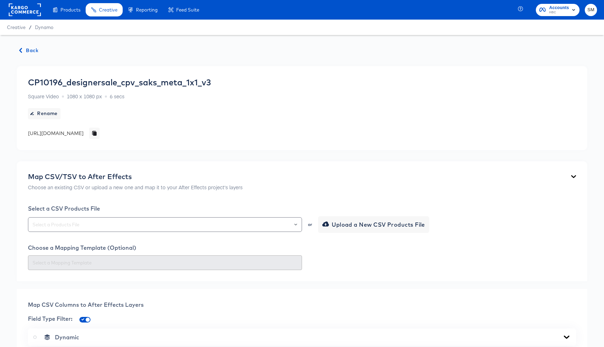
click at [34, 51] on span "Back" at bounding box center [29, 50] width 19 height 9
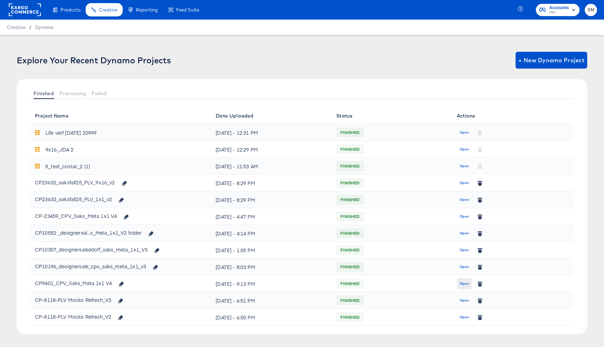
click at [463, 283] on span "Open" at bounding box center [464, 283] width 9 height 6
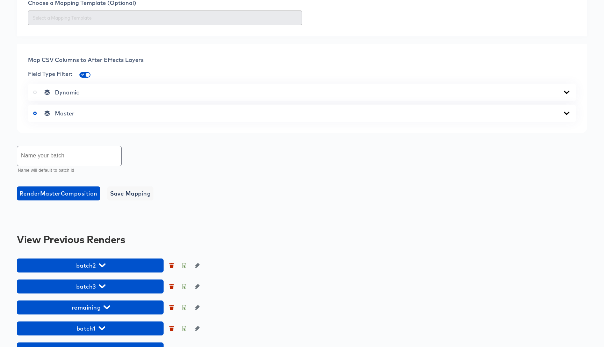
scroll to position [265, 0]
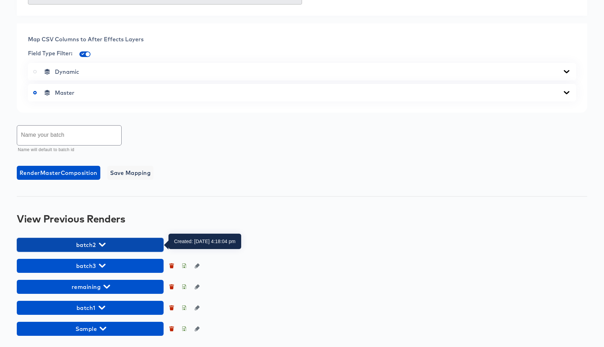
click at [99, 243] on icon "button" at bounding box center [102, 244] width 7 height 7
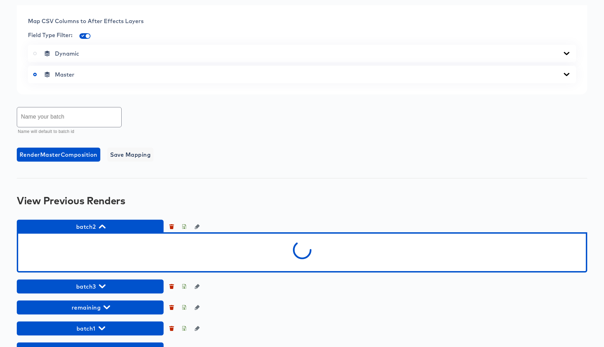
scroll to position [304, 0]
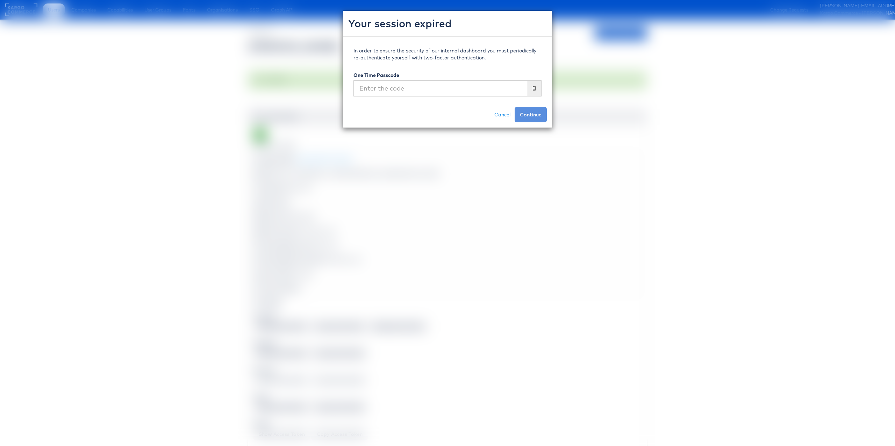
scroll to position [548, 0]
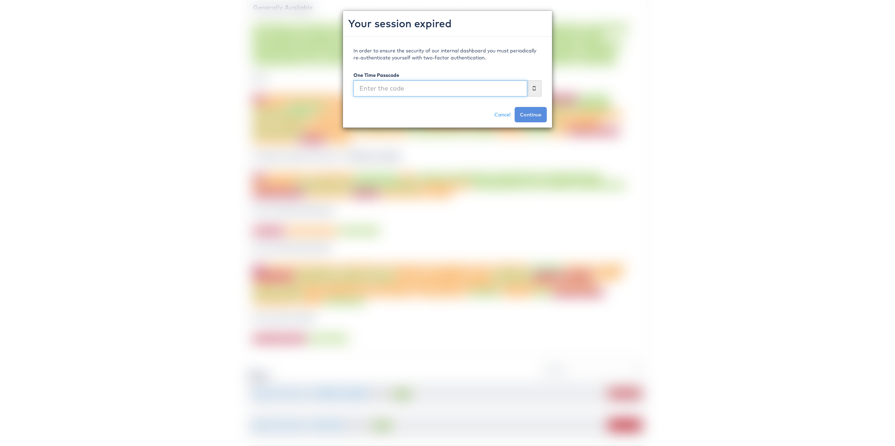
click at [444, 94] on input "text" at bounding box center [440, 88] width 174 height 16
type input "199859"
click at [514, 107] on button "Continue" at bounding box center [530, 114] width 32 height 15
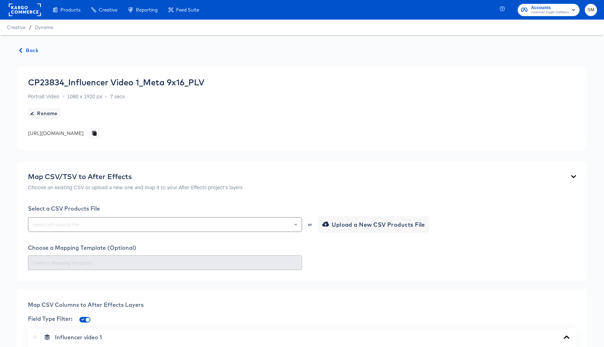
click at [30, 14] on rect at bounding box center [25, 9] width 32 height 13
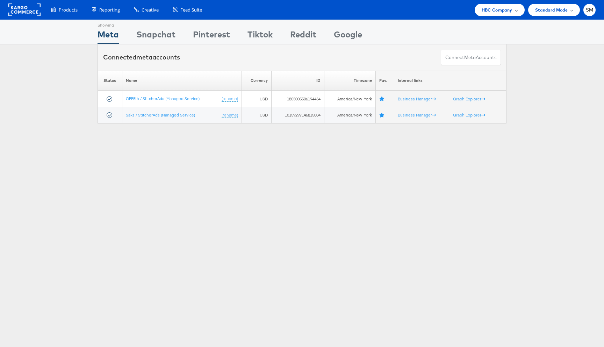
click at [505, 8] on span "HBC Company" at bounding box center [497, 9] width 31 height 7
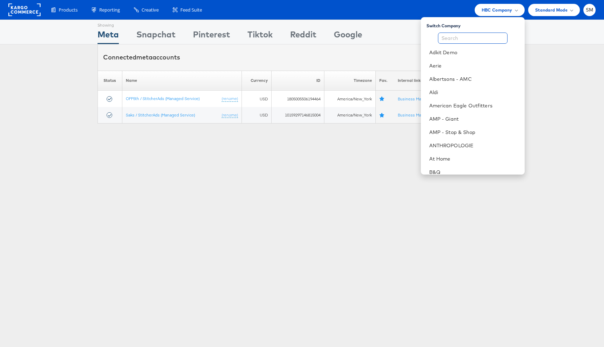
click at [485, 36] on input "text" at bounding box center [473, 38] width 70 height 11
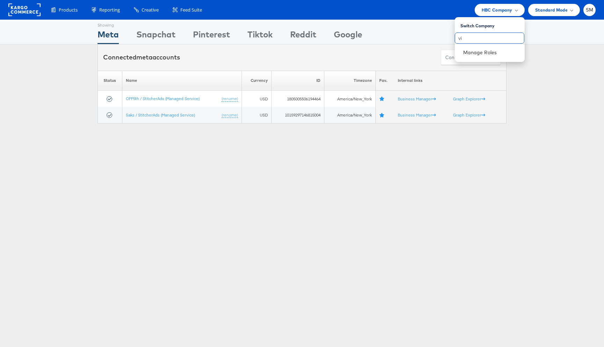
type input "v"
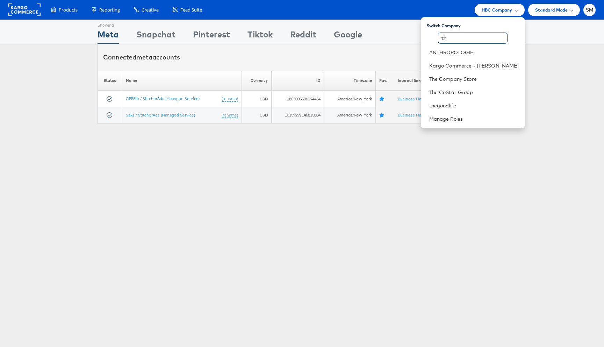
type input "t"
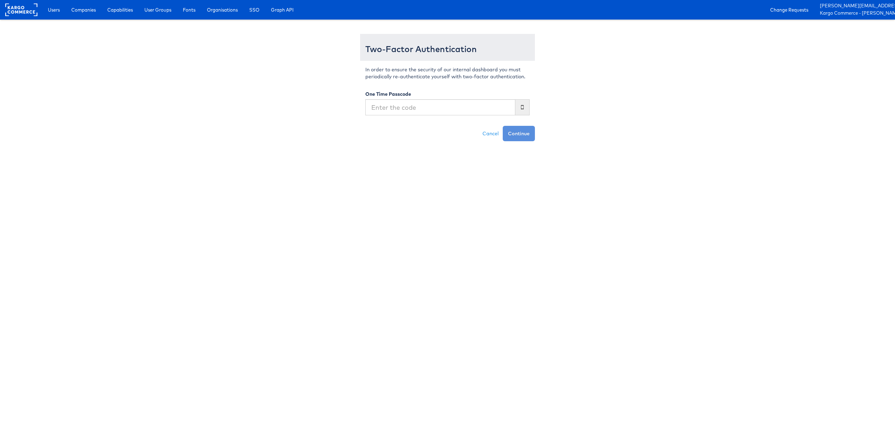
click at [422, 111] on input "text" at bounding box center [440, 107] width 150 height 16
type input "837309"
click at [515, 137] on button "Continue" at bounding box center [519, 133] width 32 height 15
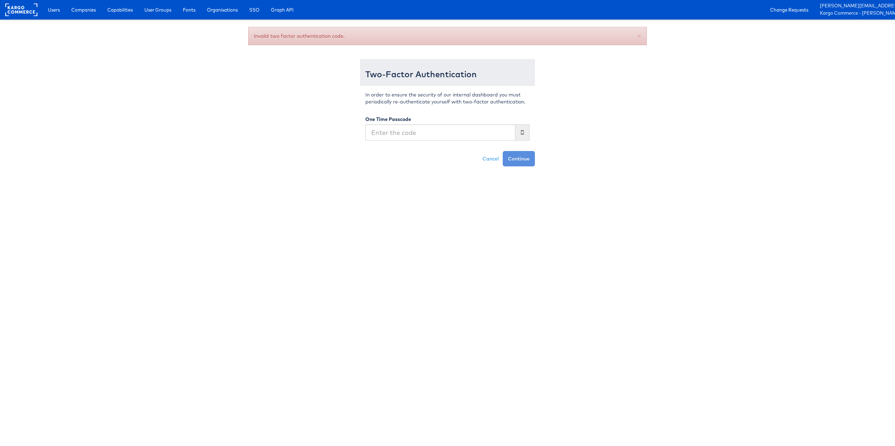
click at [402, 128] on input "text" at bounding box center [440, 132] width 150 height 16
type input "945391"
click at [515, 156] on button "Continue" at bounding box center [519, 158] width 32 height 15
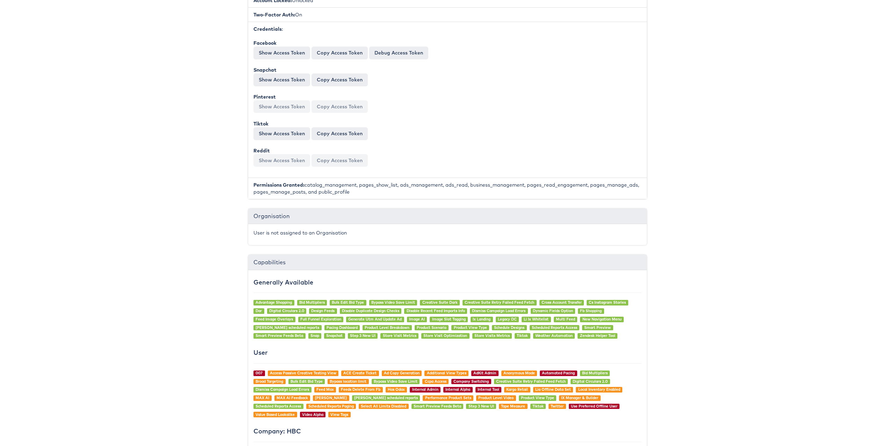
scroll to position [584, 0]
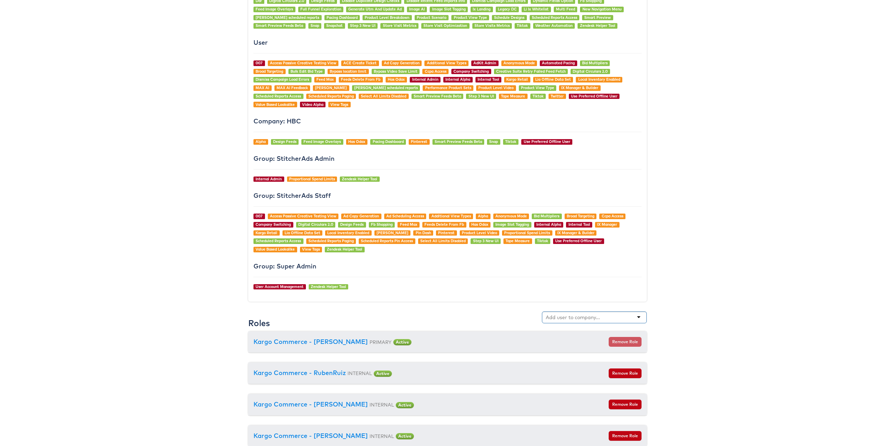
click at [563, 319] on input "text" at bounding box center [573, 317] width 55 height 7
type input "vit"
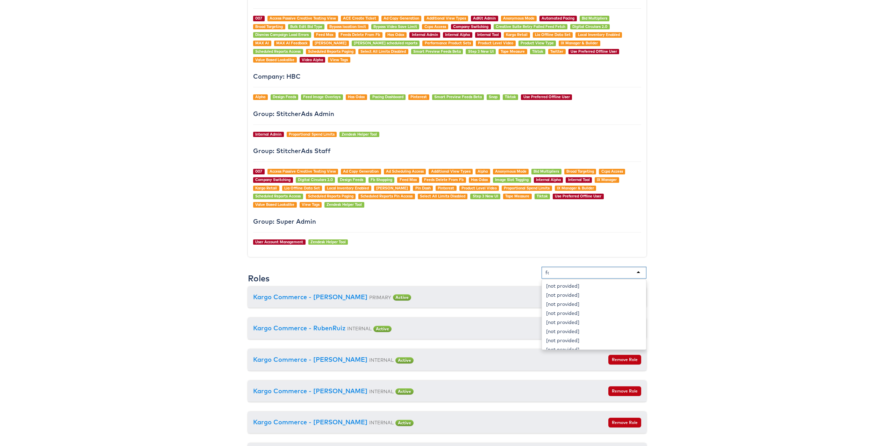
scroll to position [0, 0]
type input "f"
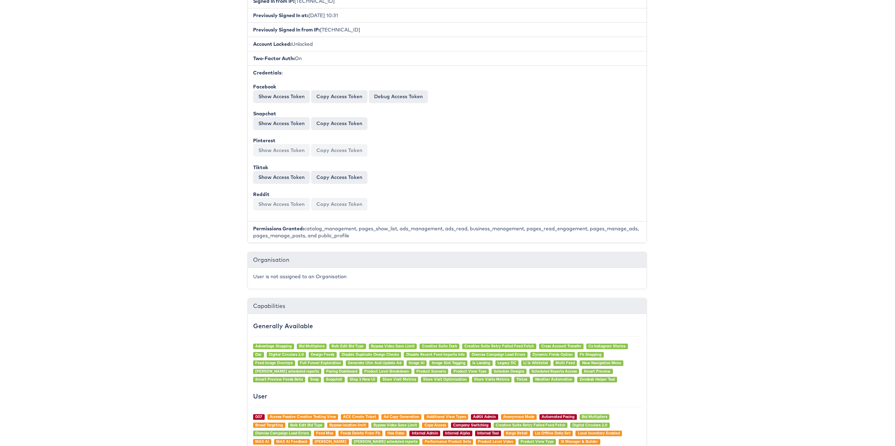
scroll to position [0, 0]
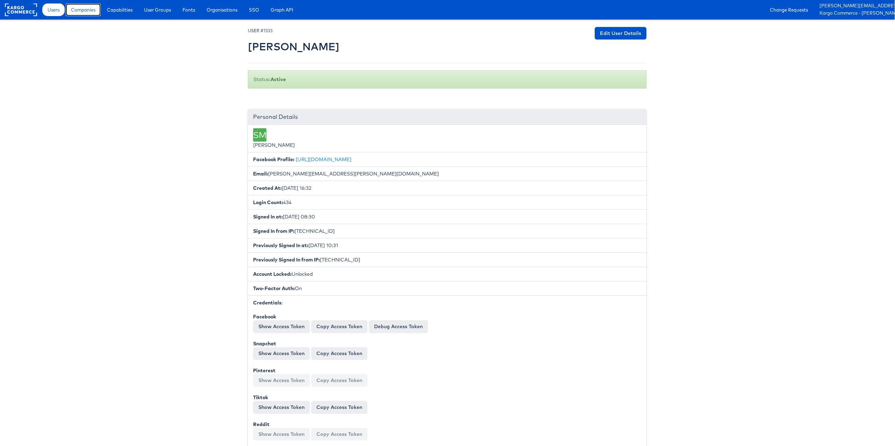
click at [84, 11] on span "Companies" at bounding box center [83, 9] width 24 height 7
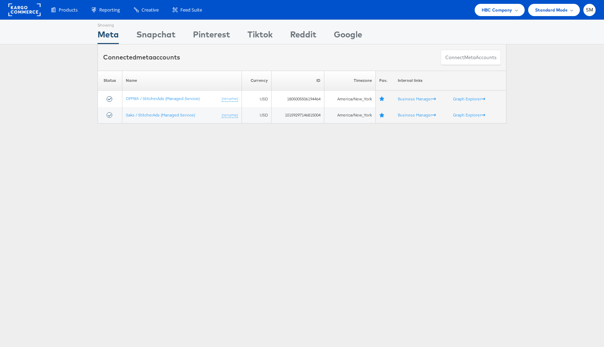
drag, startPoint x: 507, startPoint y: 13, endPoint x: 495, endPoint y: 16, distance: 12.3
click at [507, 13] on span "HBC Company" at bounding box center [497, 9] width 31 height 7
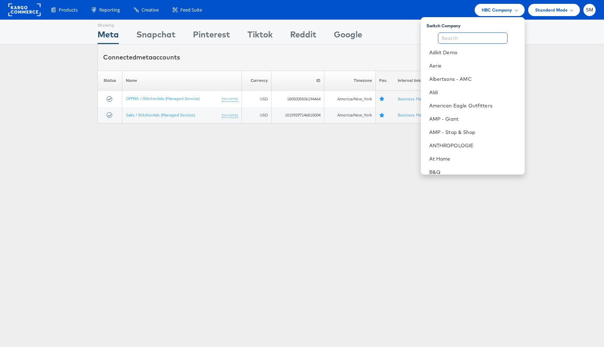
click at [477, 35] on input "text" at bounding box center [473, 38] width 70 height 11
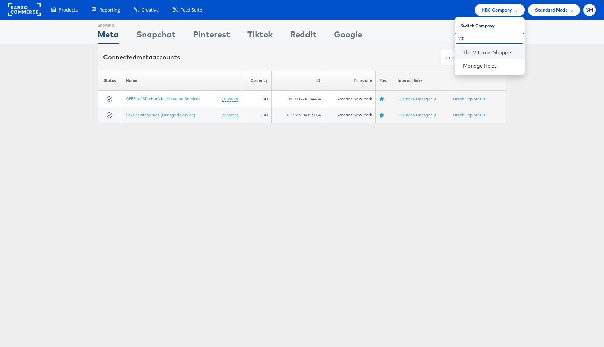
type input "vit"
click at [481, 53] on link "The Vitamin Shoppe" at bounding box center [491, 52] width 56 height 7
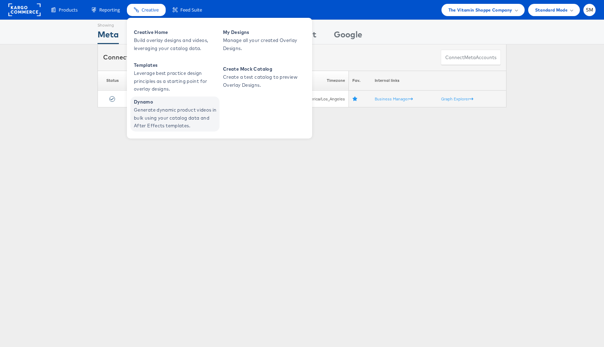
click at [153, 108] on span "Generate dynamic product videos in bulk using your catalog data and After Effec…" at bounding box center [176, 118] width 84 height 24
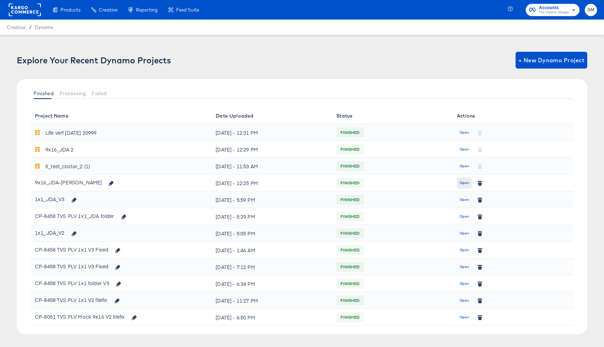
click at [461, 182] on span "Open" at bounding box center [464, 183] width 9 height 6
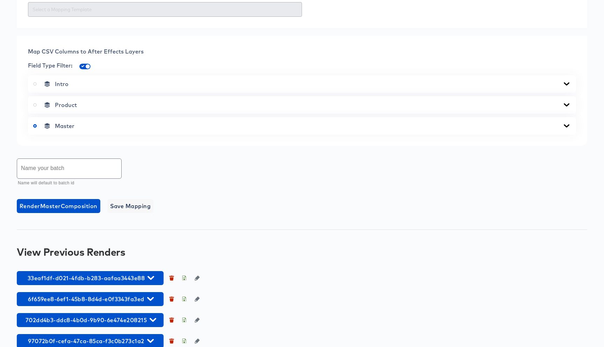
scroll to position [265, 0]
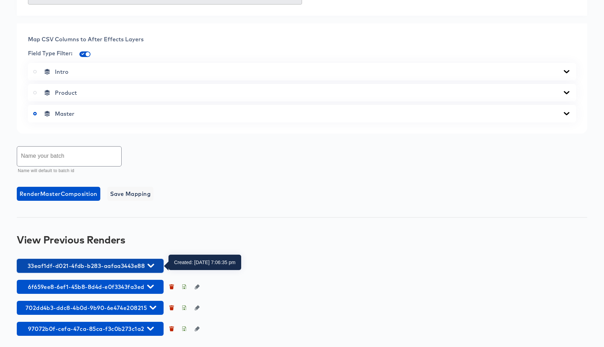
click at [150, 265] on icon "button" at bounding box center [150, 265] width 7 height 7
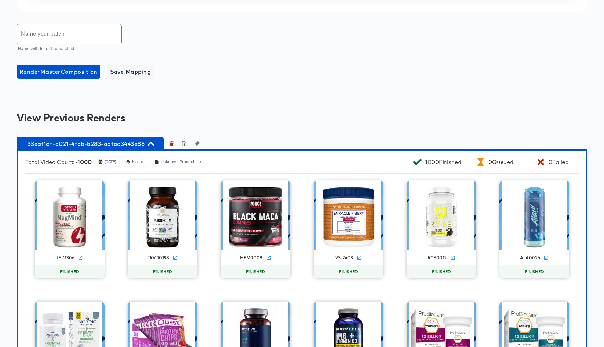
scroll to position [390, 0]
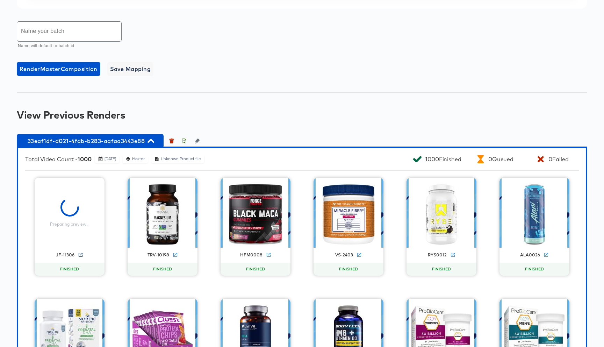
click at [80, 254] on icon at bounding box center [81, 254] width 4 height 4
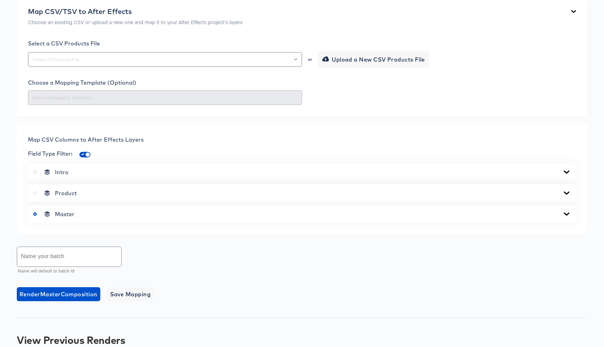
scroll to position [0, 0]
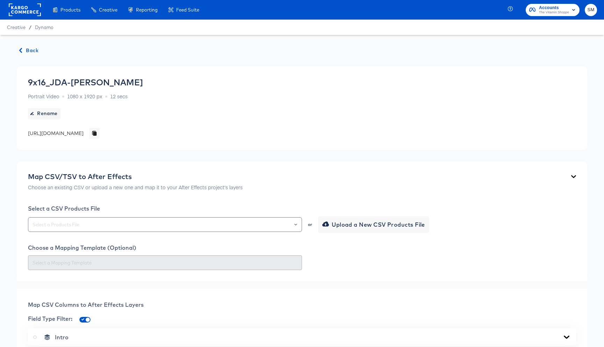
click at [40, 14] on rect at bounding box center [25, 9] width 32 height 13
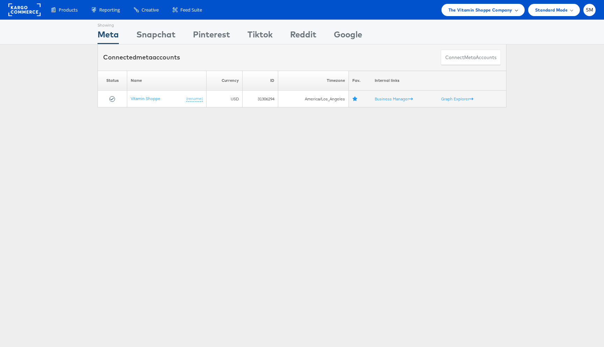
click at [498, 14] on div "The Vitamin Shoppe Company" at bounding box center [482, 10] width 83 height 12
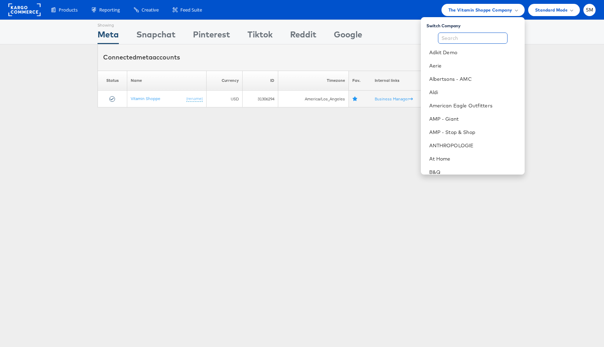
click at [475, 37] on input "text" at bounding box center [473, 38] width 70 height 11
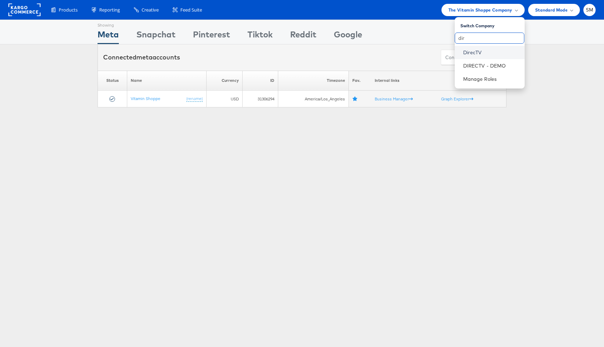
type input "dir"
click at [475, 50] on link "DirecTV" at bounding box center [491, 52] width 56 height 7
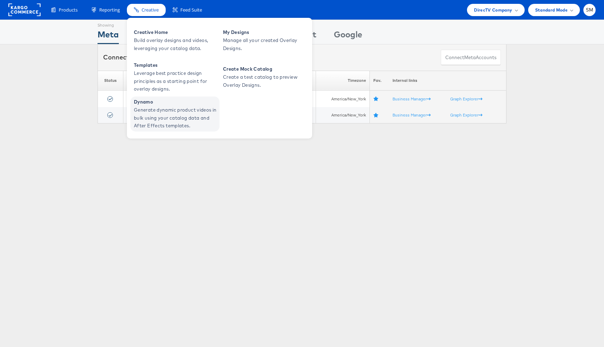
click at [158, 108] on span "Generate dynamic product videos in bulk using your catalog data and After Effec…" at bounding box center [176, 118] width 84 height 24
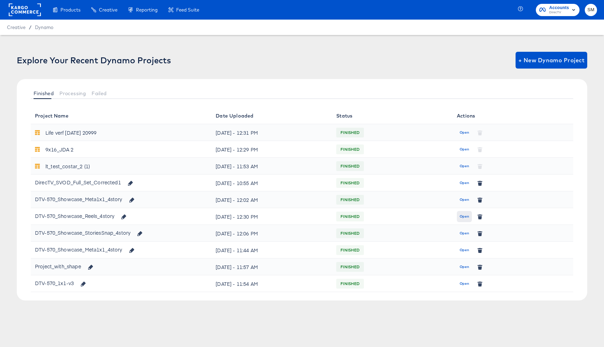
click at [465, 216] on span "Open" at bounding box center [464, 216] width 9 height 6
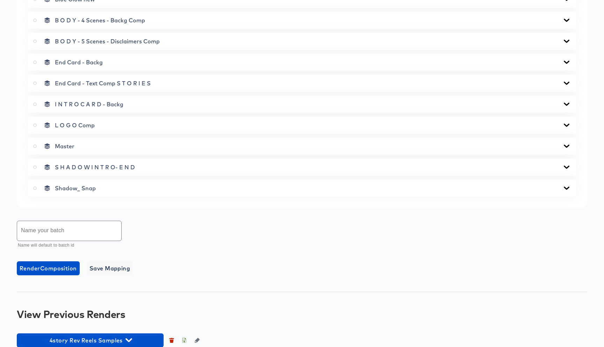
scroll to position [349, 0]
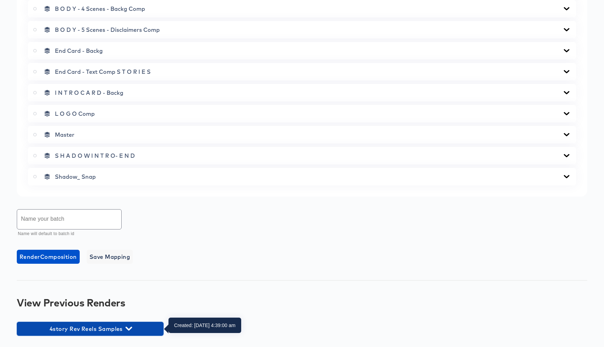
drag, startPoint x: 129, startPoint y: 330, endPoint x: 137, endPoint y: 320, distance: 12.9
click at [130, 329] on icon "button" at bounding box center [128, 328] width 7 height 4
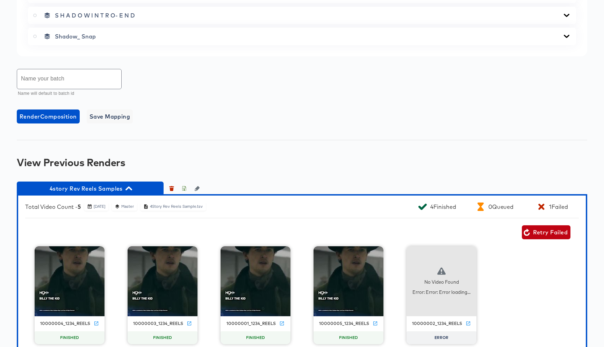
scroll to position [506, 0]
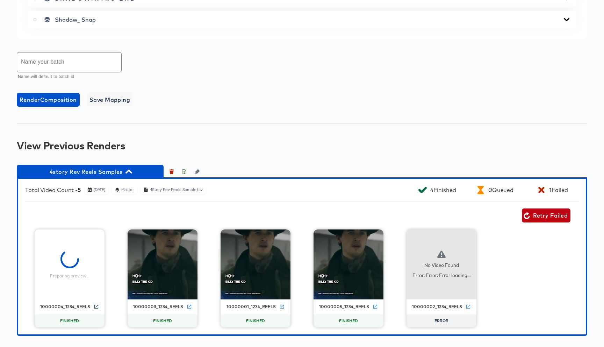
click at [95, 306] on icon at bounding box center [96, 306] width 5 height 5
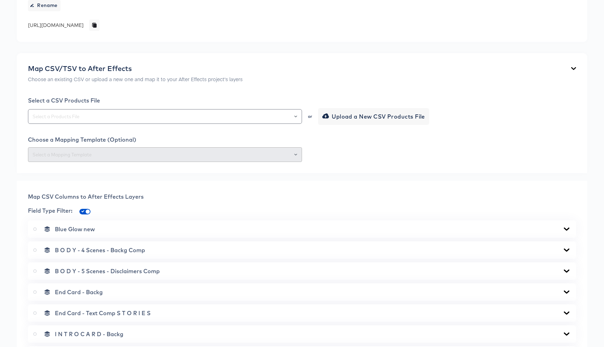
scroll to position [0, 0]
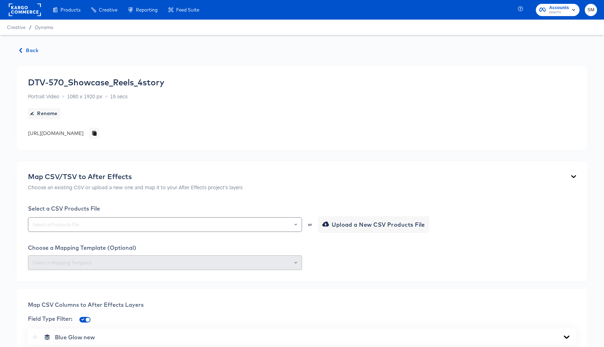
click at [29, 11] on rect at bounding box center [25, 9] width 32 height 13
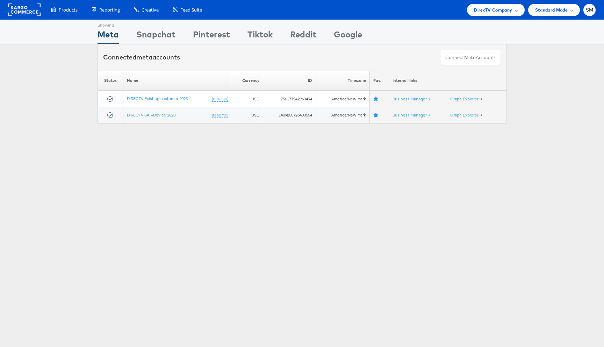
click at [501, 11] on span "DirecTV Company" at bounding box center [493, 9] width 38 height 7
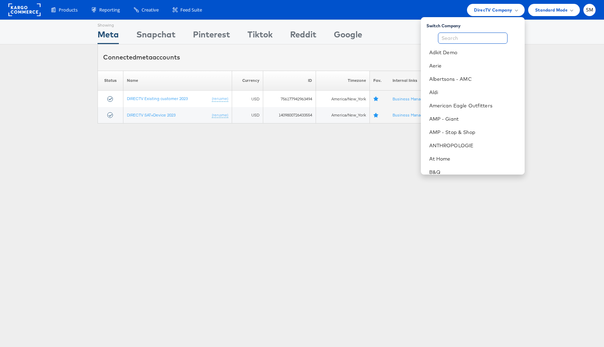
click at [477, 36] on input "text" at bounding box center [473, 38] width 70 height 11
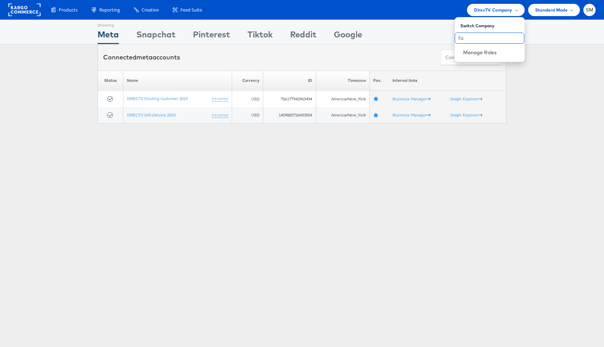
type input "fa"
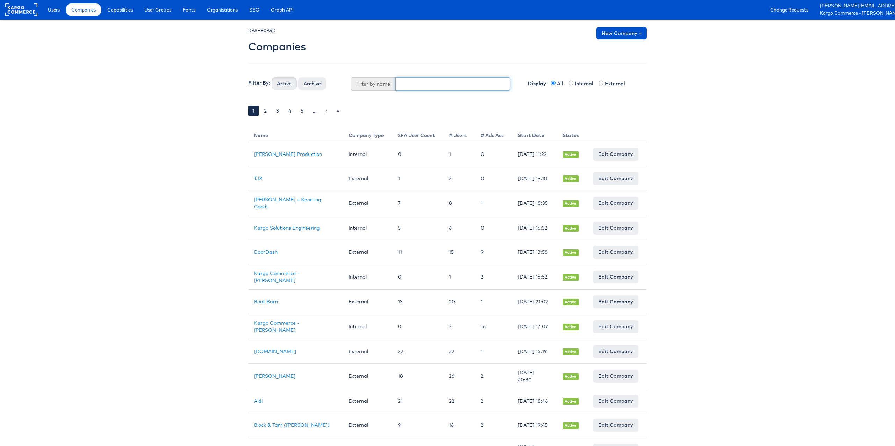
click at [463, 81] on input "text" at bounding box center [452, 83] width 115 height 13
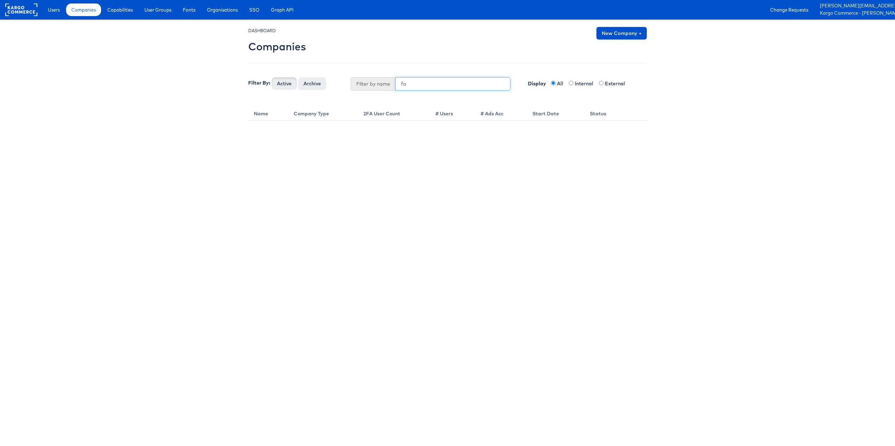
type input "f"
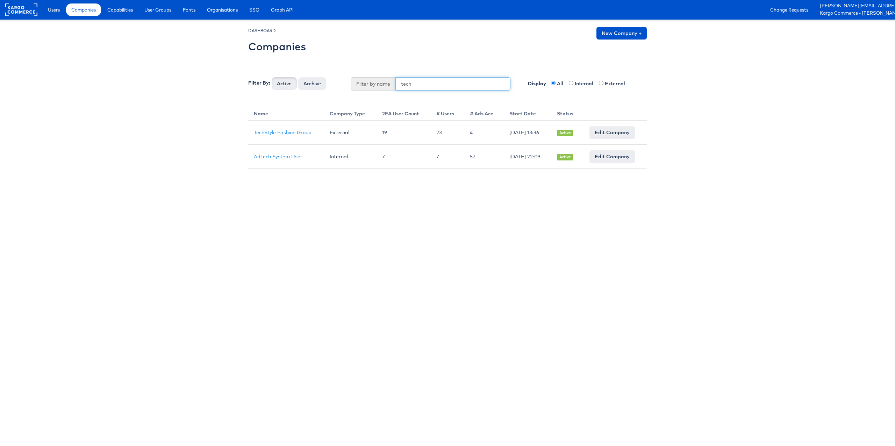
type input "tech"
click at [49, 63] on body "Users Companies Capabilities User Groups Fonts Organisations SSO Graph API Chan…" at bounding box center [447, 84] width 895 height 169
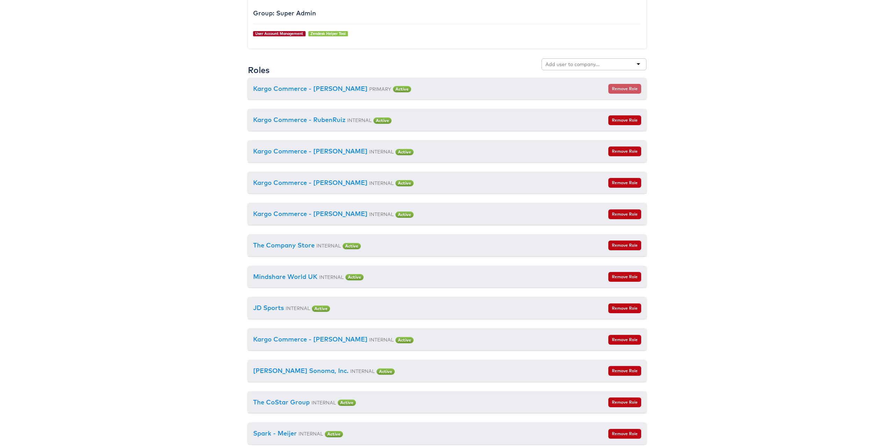
scroll to position [724, 0]
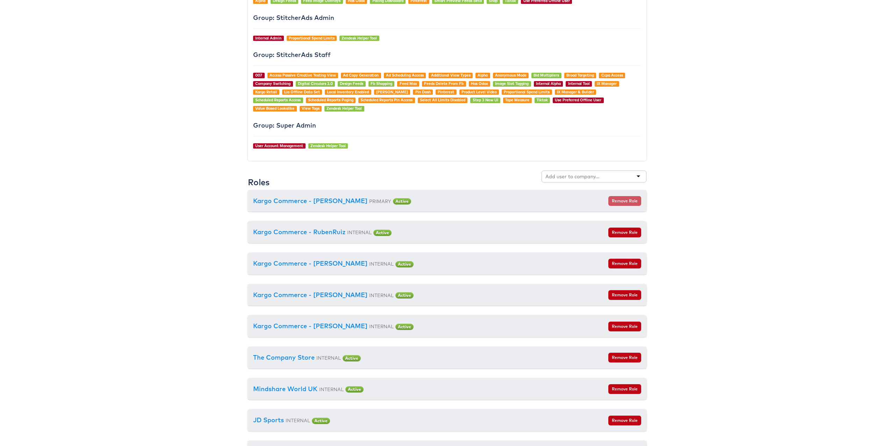
click at [564, 174] on input "text" at bounding box center [572, 176] width 55 height 7
type input "tech"
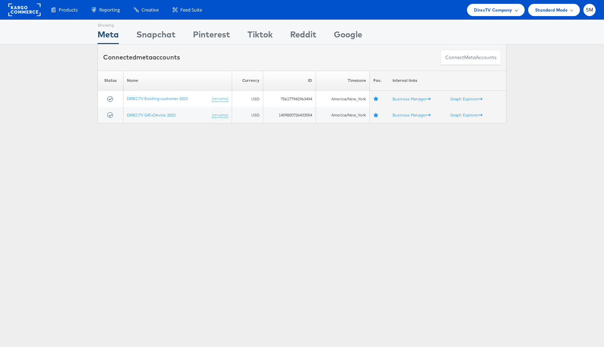
click at [505, 7] on span "DirecTV Company" at bounding box center [493, 9] width 38 height 7
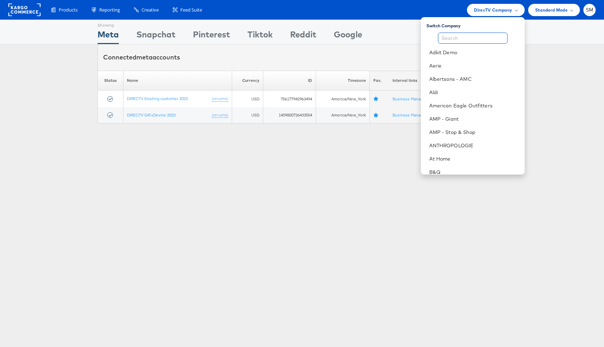
click at [486, 35] on input "text" at bounding box center [473, 38] width 70 height 11
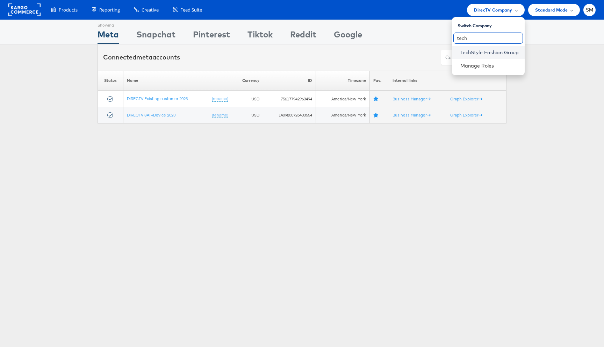
type input "tech"
click at [486, 51] on link "TechStyle Fashion Group" at bounding box center [489, 52] width 59 height 7
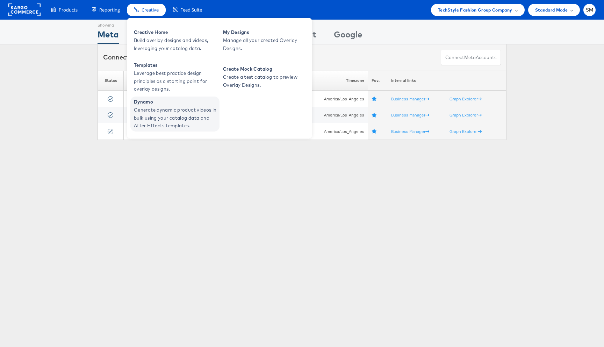
click at [157, 108] on span "Generate dynamic product videos in bulk using your catalog data and After Effec…" at bounding box center [176, 118] width 84 height 24
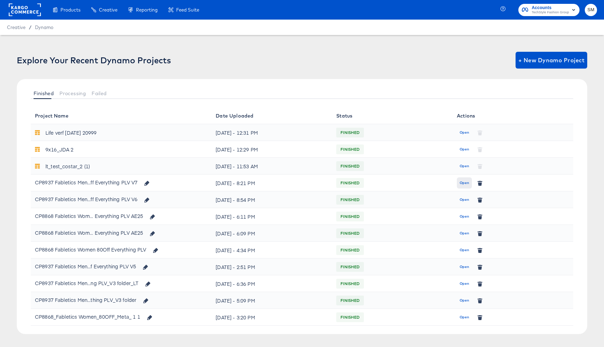
click at [461, 183] on span "Open" at bounding box center [464, 183] width 9 height 6
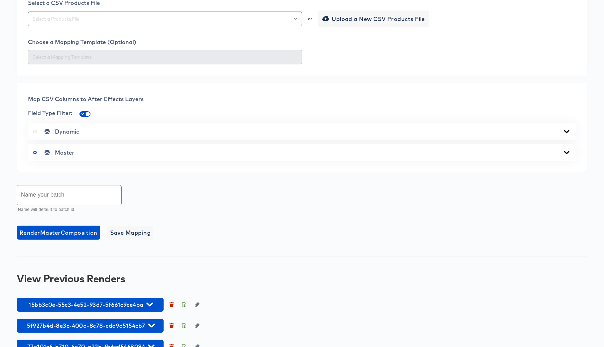
scroll to position [244, 0]
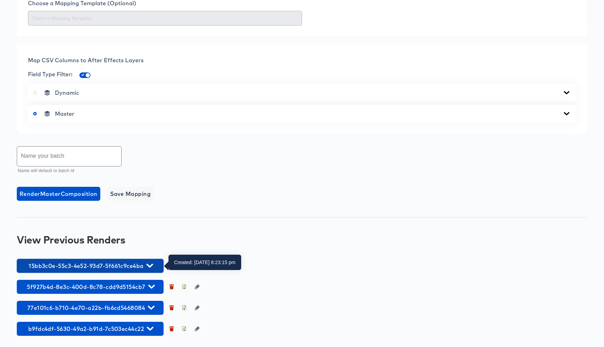
click at [151, 266] on icon "button" at bounding box center [149, 265] width 7 height 4
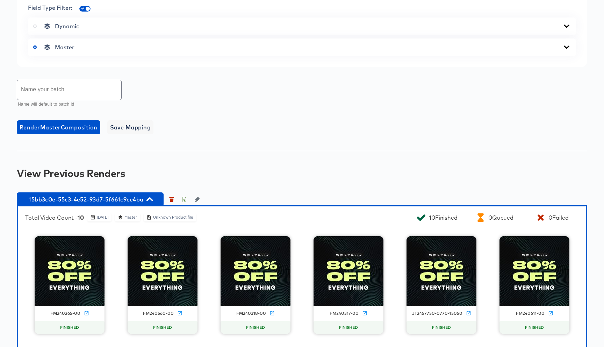
scroll to position [348, 0]
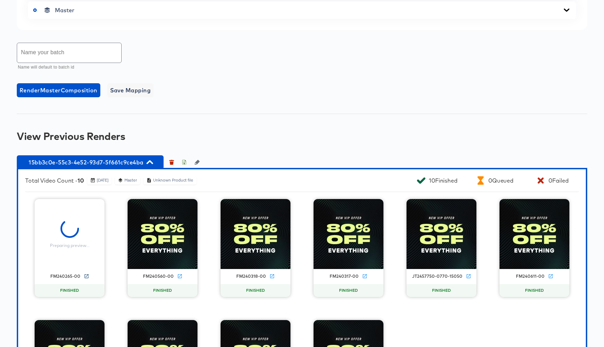
click at [86, 274] on icon at bounding box center [86, 275] width 5 height 5
